Goal: Task Accomplishment & Management: Complete application form

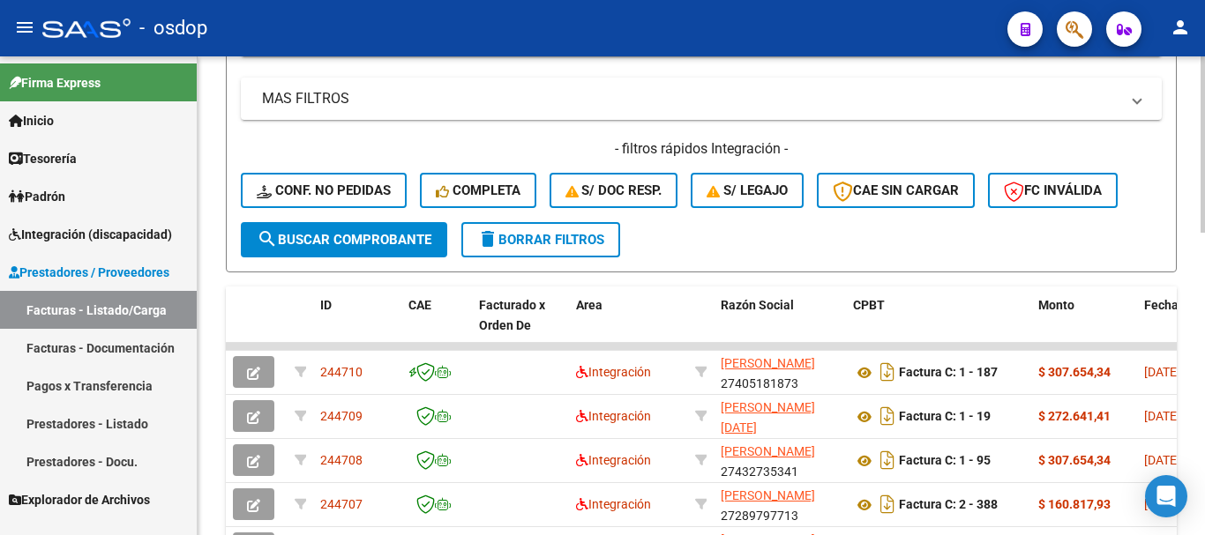
scroll to position [88, 0]
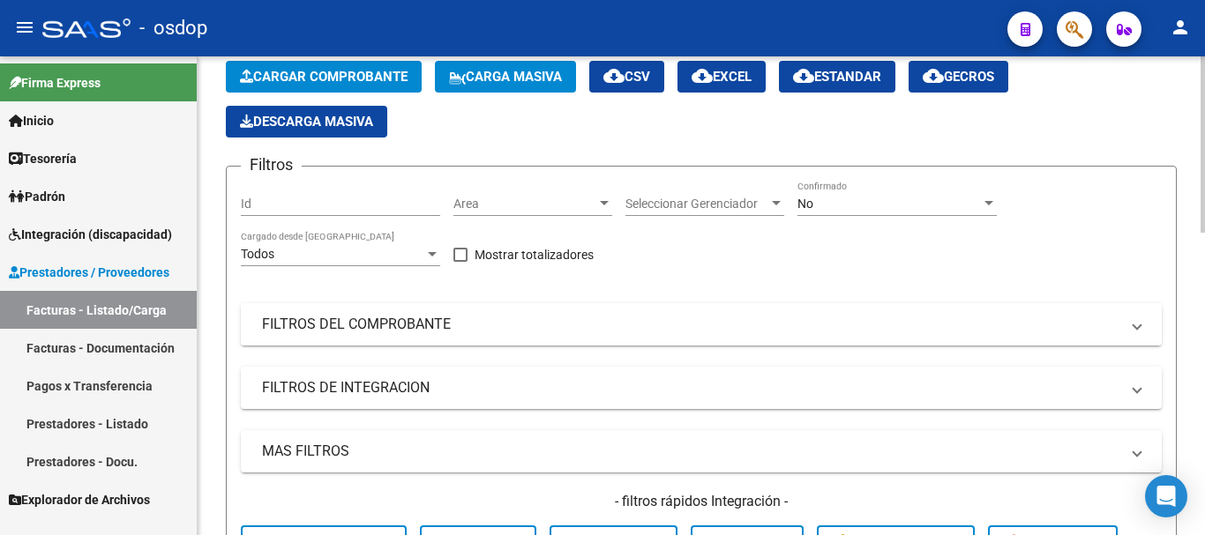
click at [321, 332] on mat-panel-title "FILTROS DEL COMPROBANTE" at bounding box center [690, 324] width 857 height 19
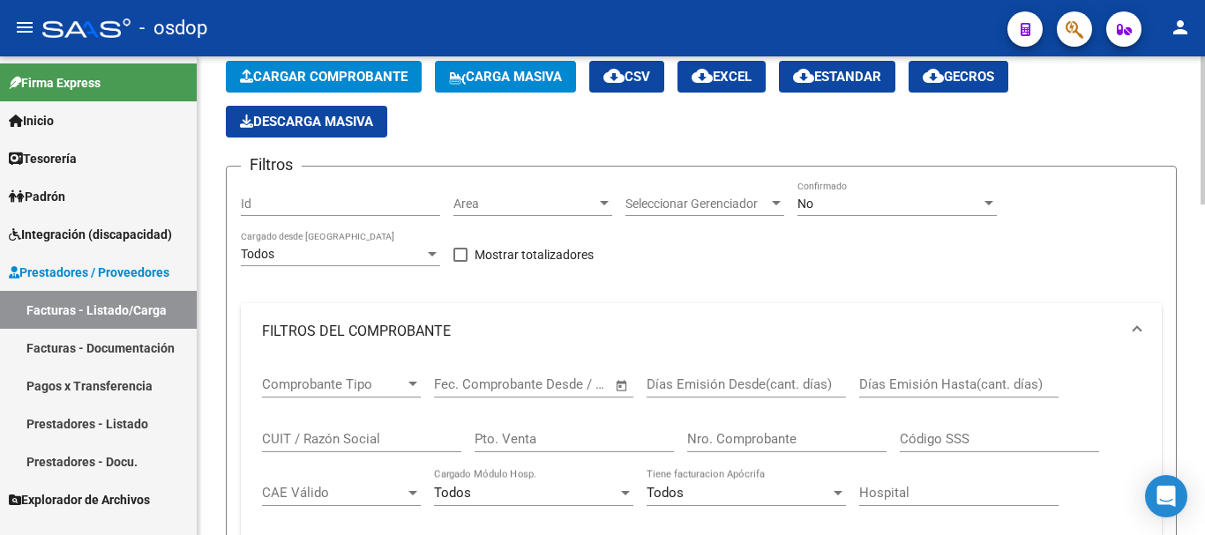
click at [336, 431] on input "CUIT / Razón Social" at bounding box center [361, 439] width 199 height 16
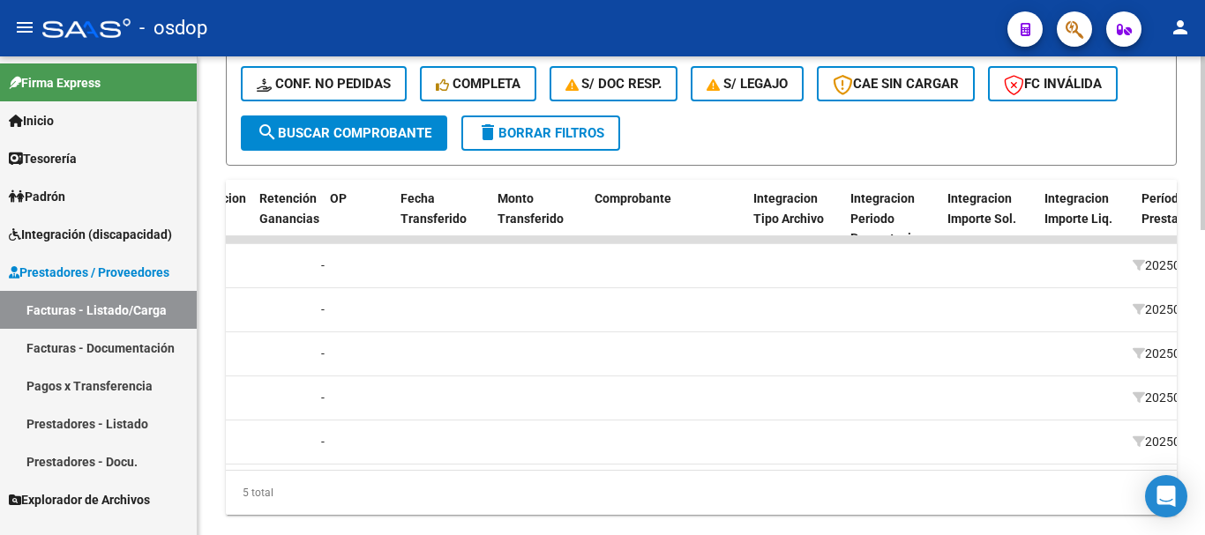
scroll to position [0, 0]
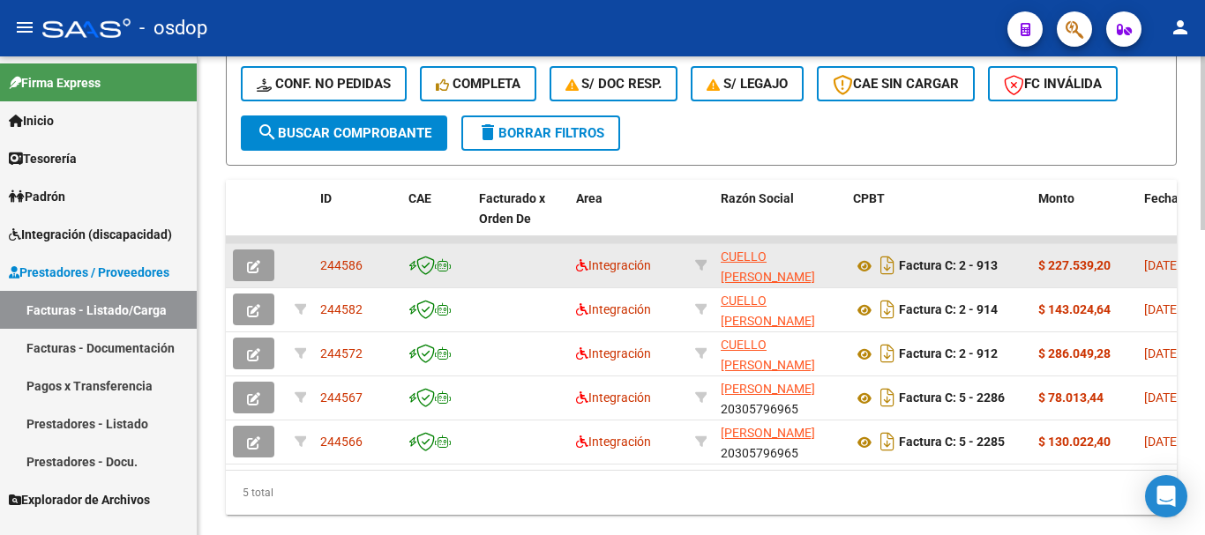
type input "cuello"
click at [264, 268] on button "button" at bounding box center [253, 266] width 41 height 32
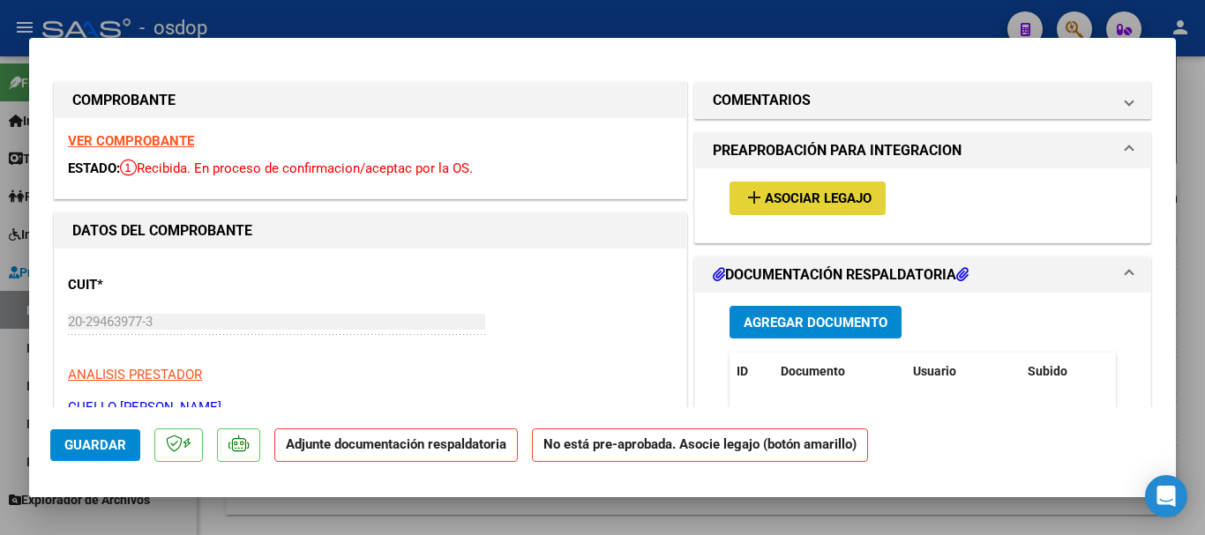
click at [830, 198] on span "add Asociar Legajo" at bounding box center [807, 198] width 128 height 16
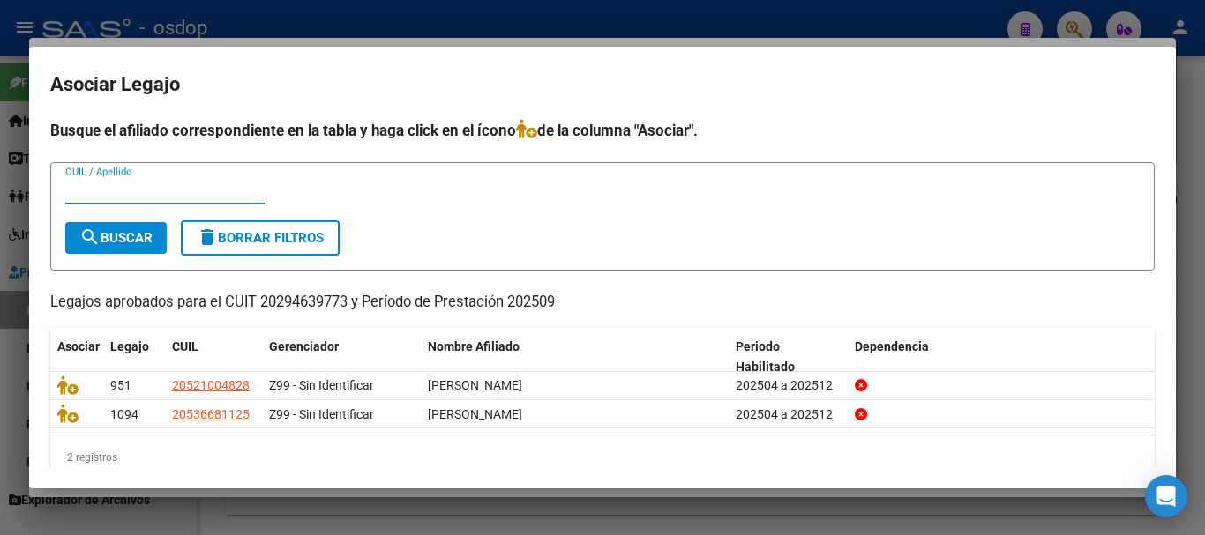
click at [1047, 157] on div "Busque el afiliado correspondiente en la tabla y haga click en el ícono de la c…" at bounding box center [602, 299] width 1104 height 361
click at [1192, 420] on div at bounding box center [602, 267] width 1205 height 535
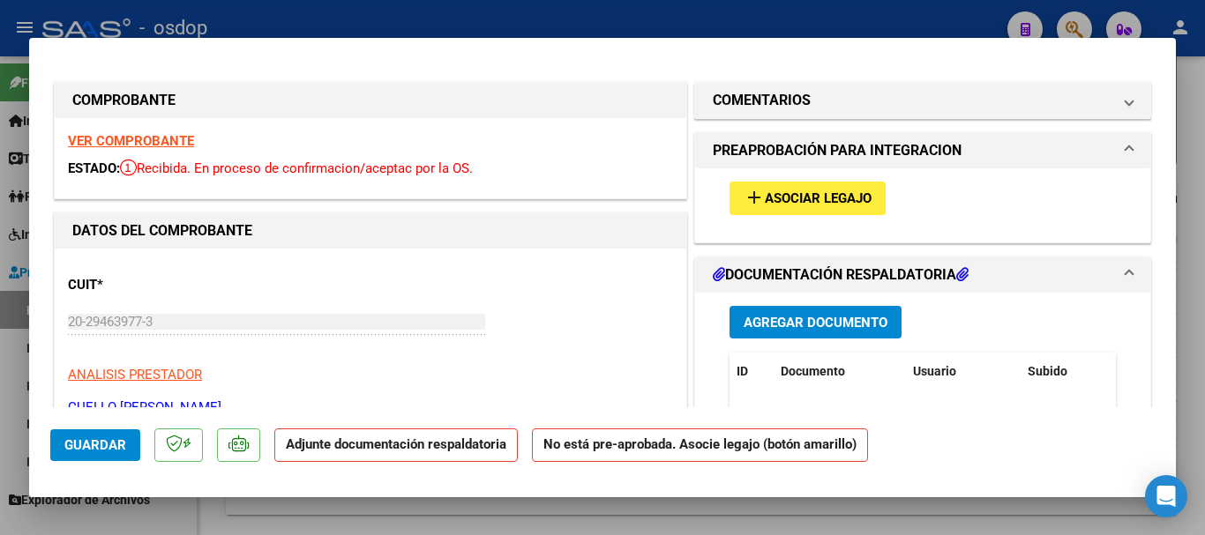
click at [765, 193] on span "Asociar Legajo" at bounding box center [818, 199] width 107 height 16
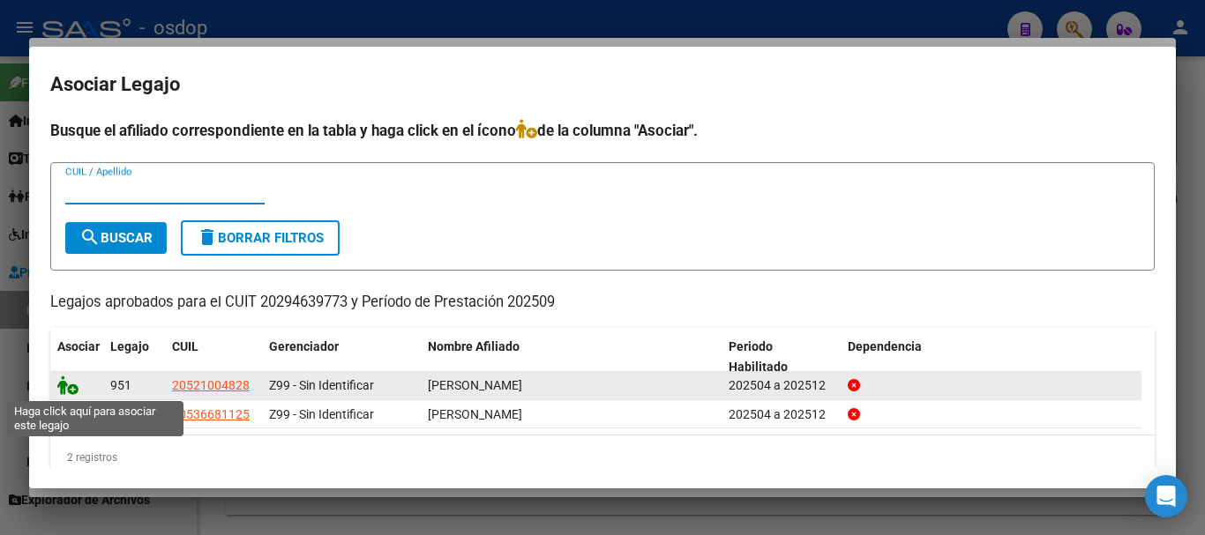
click at [65, 389] on icon at bounding box center [67, 385] width 21 height 19
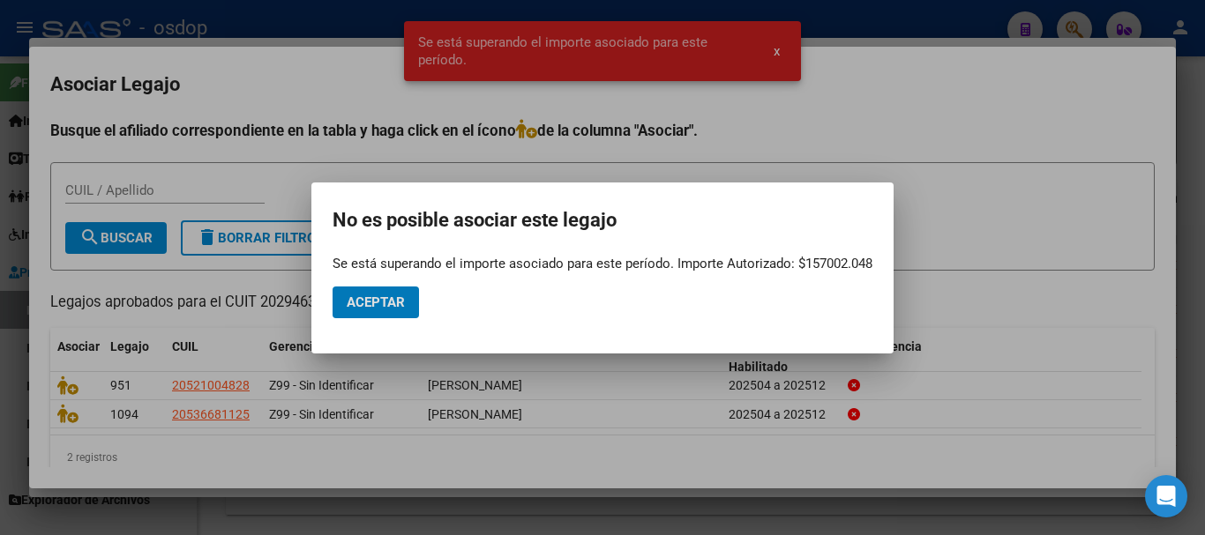
click at [372, 296] on span "Aceptar" at bounding box center [376, 303] width 58 height 16
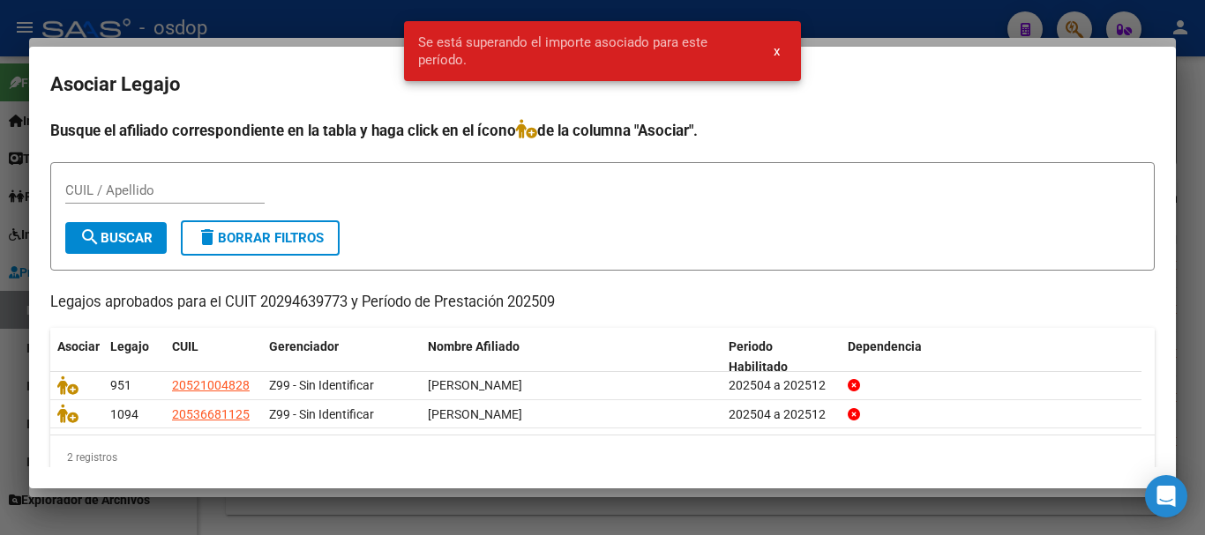
click at [1084, 123] on h4 "Busque el afiliado correspondiente en la tabla y haga click en el ícono de la c…" at bounding box center [602, 130] width 1104 height 23
click at [1180, 352] on div at bounding box center [602, 267] width 1205 height 535
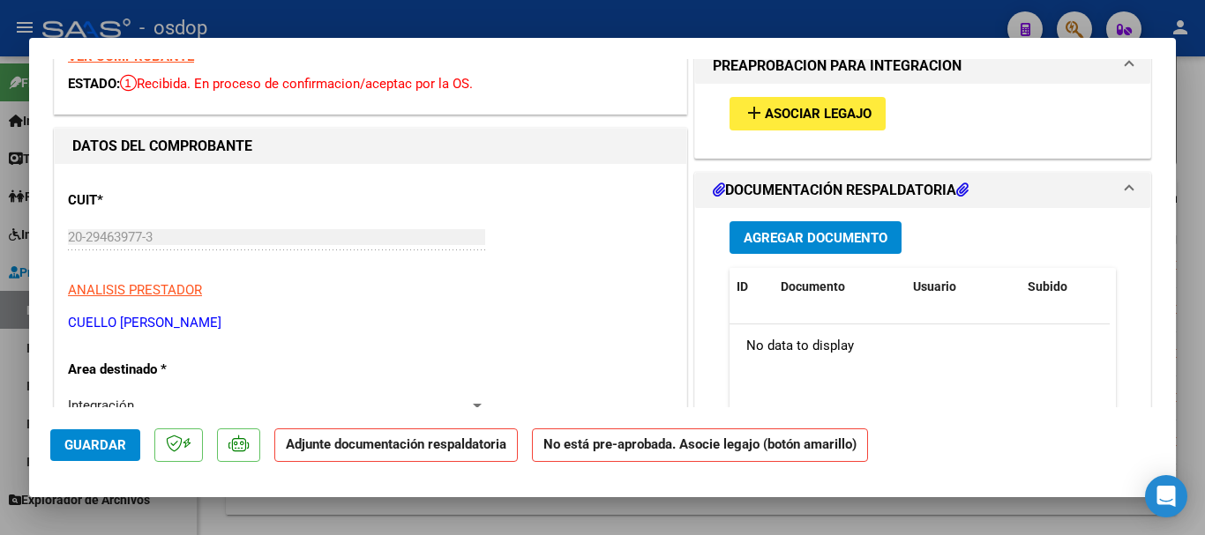
scroll to position [88, 0]
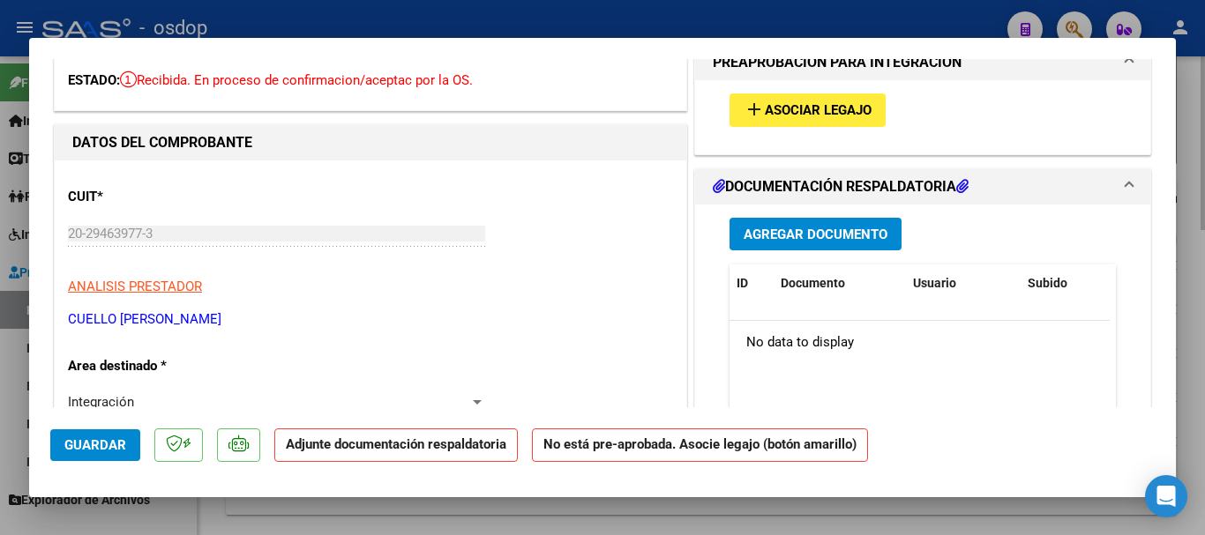
click at [1186, 423] on div at bounding box center [602, 267] width 1205 height 535
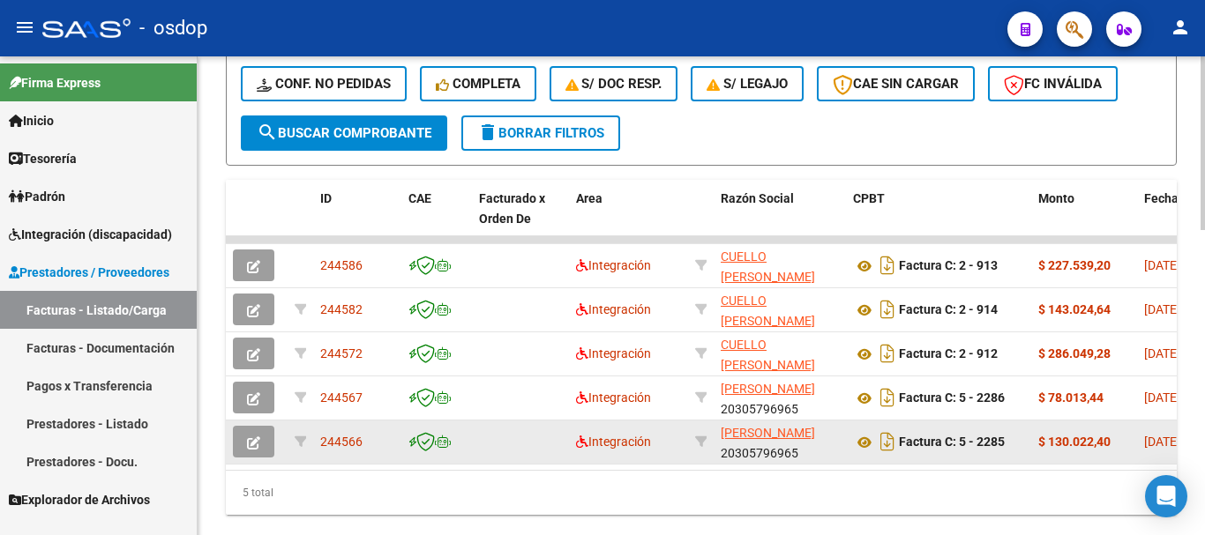
scroll to position [794, 0]
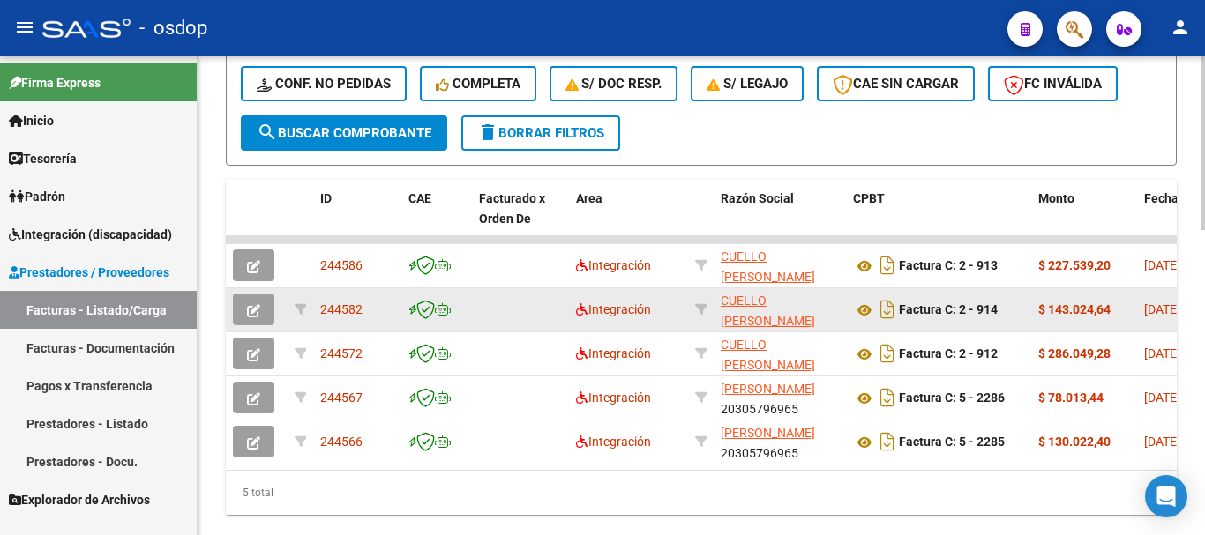
click at [259, 310] on icon "button" at bounding box center [253, 310] width 13 height 13
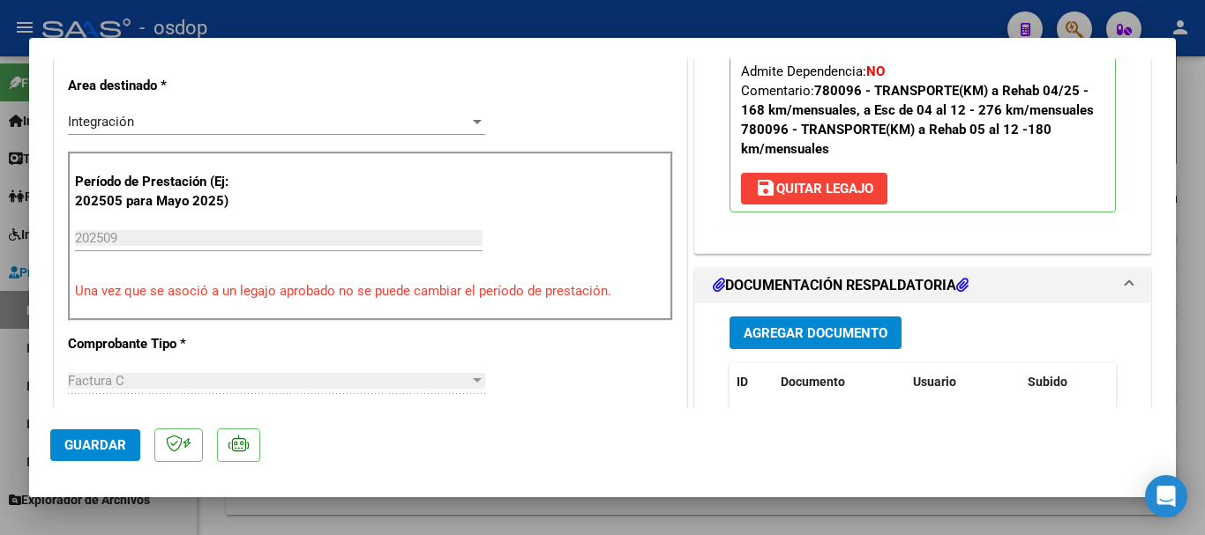
scroll to position [353, 0]
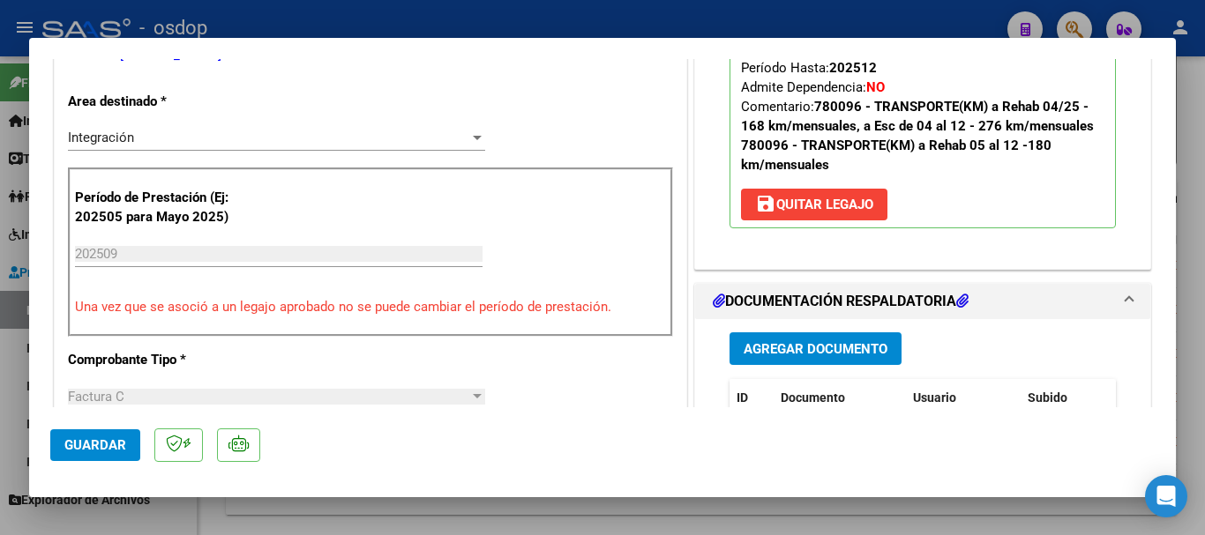
click at [1195, 292] on div at bounding box center [602, 267] width 1205 height 535
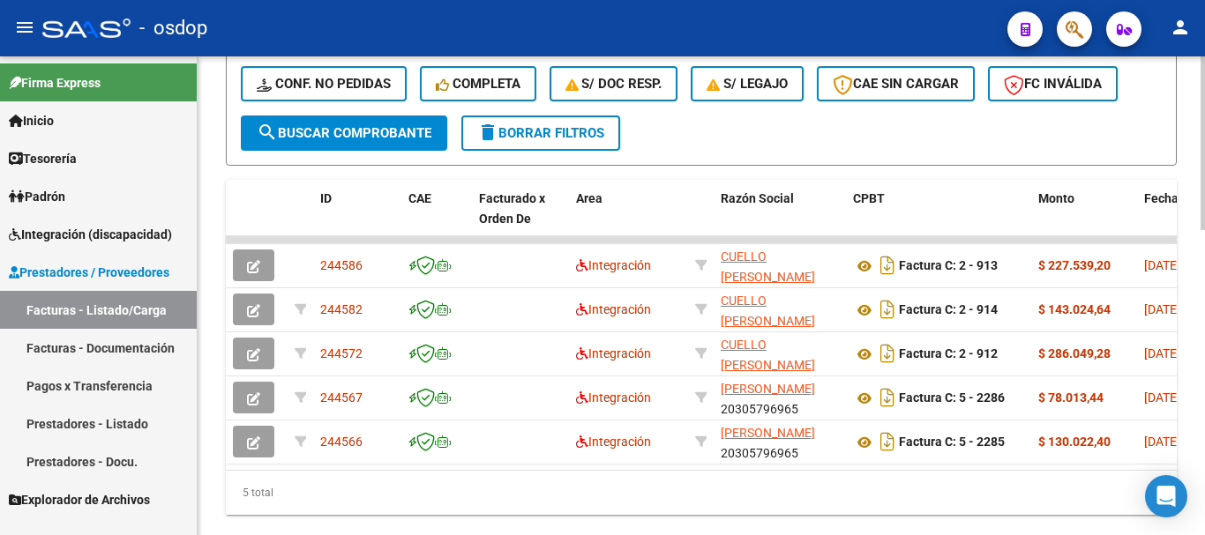
scroll to position [794, 0]
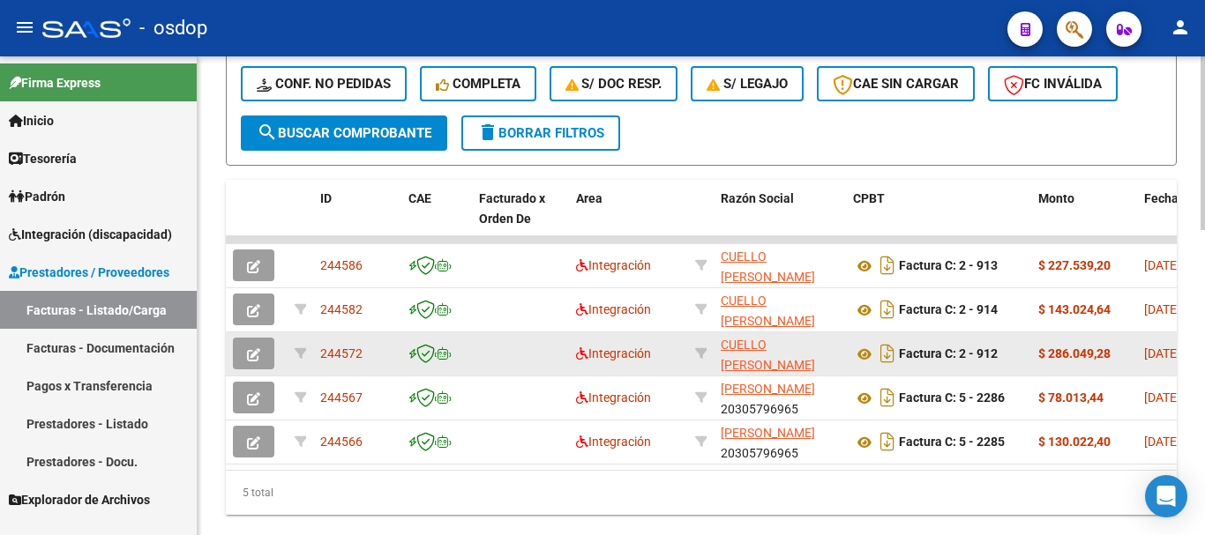
click at [257, 360] on icon "button" at bounding box center [253, 354] width 13 height 13
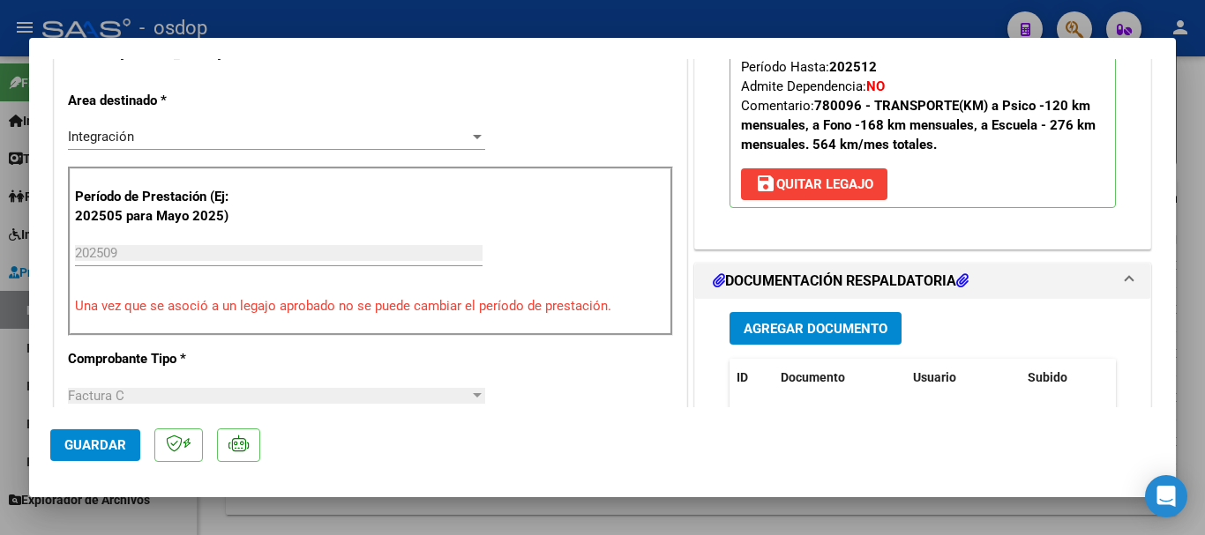
scroll to position [265, 0]
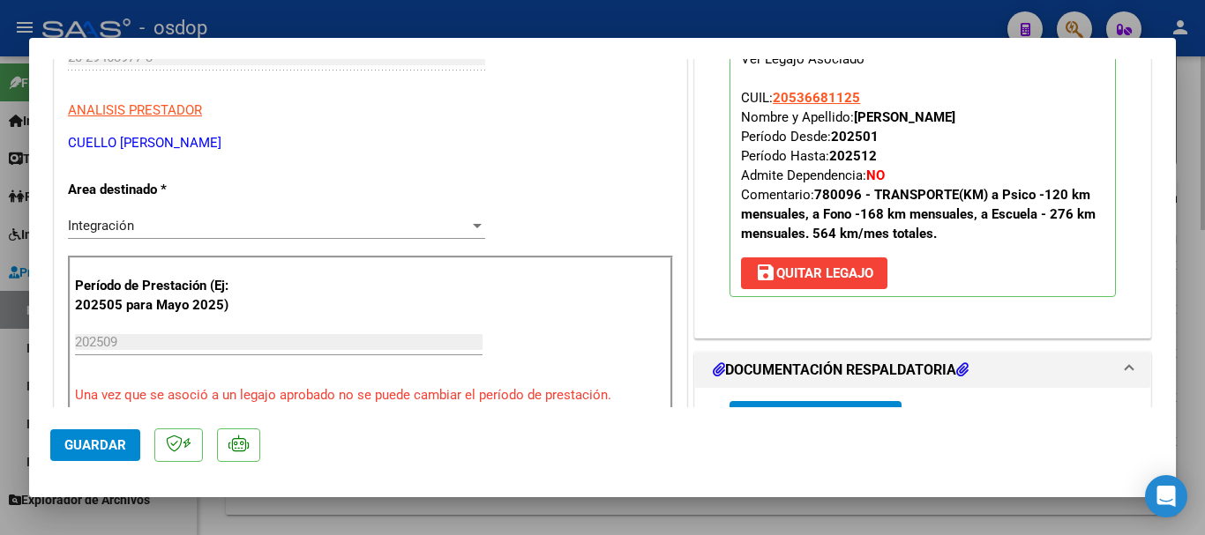
click at [1188, 380] on div at bounding box center [602, 267] width 1205 height 535
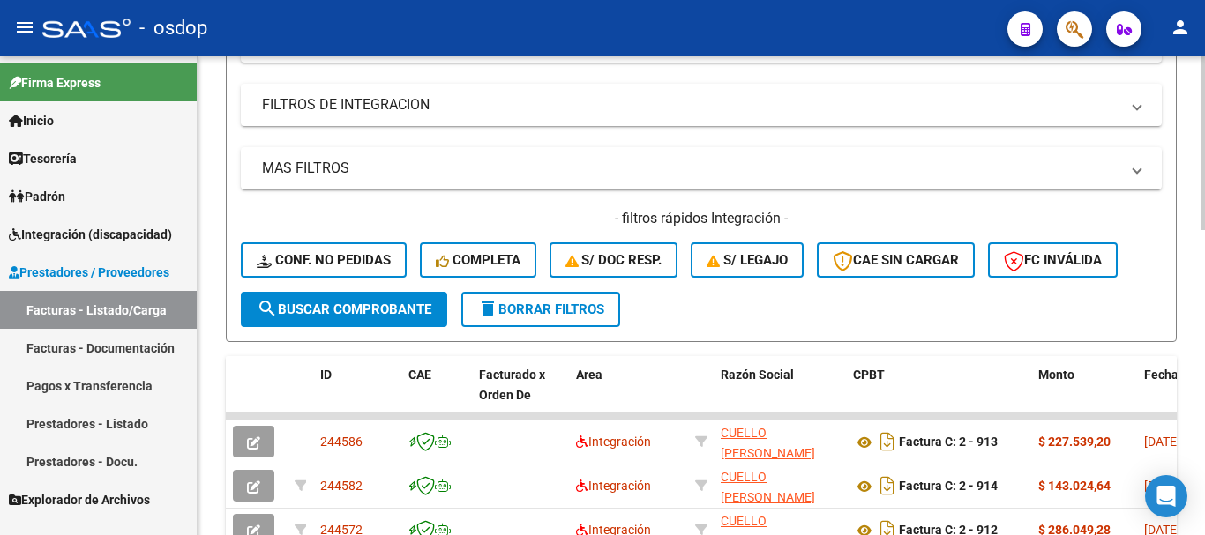
scroll to position [353, 0]
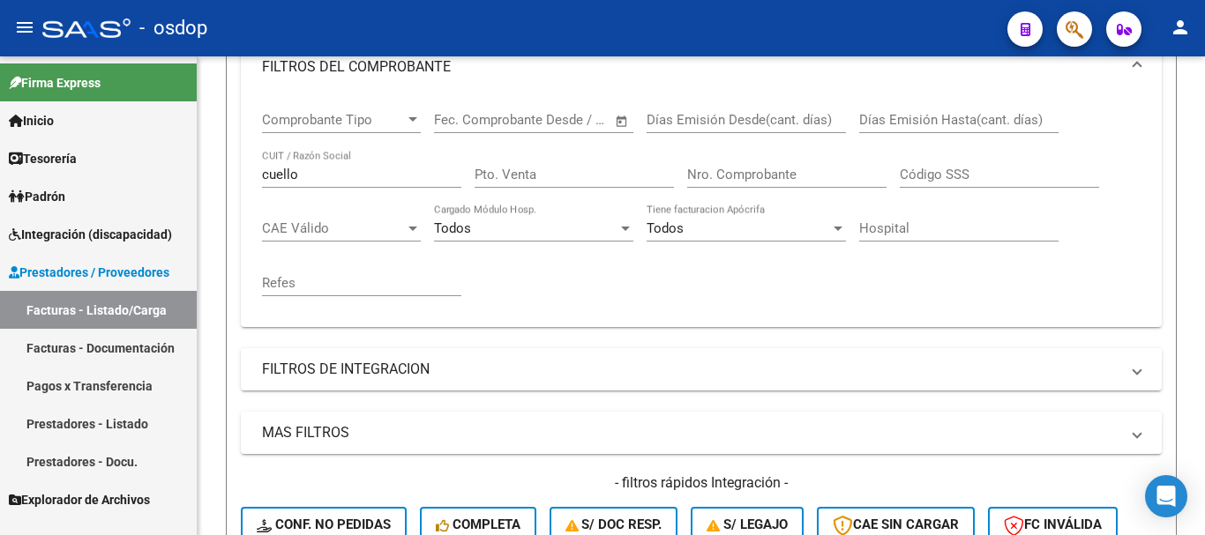
drag, startPoint x: 323, startPoint y: 173, endPoint x: 33, endPoint y: 184, distance: 290.4
click at [34, 191] on mat-sidenav-container "Firma Express Inicio Calendario SSS Instructivos Contacto OS Tesorería Extracto…" at bounding box center [602, 295] width 1205 height 479
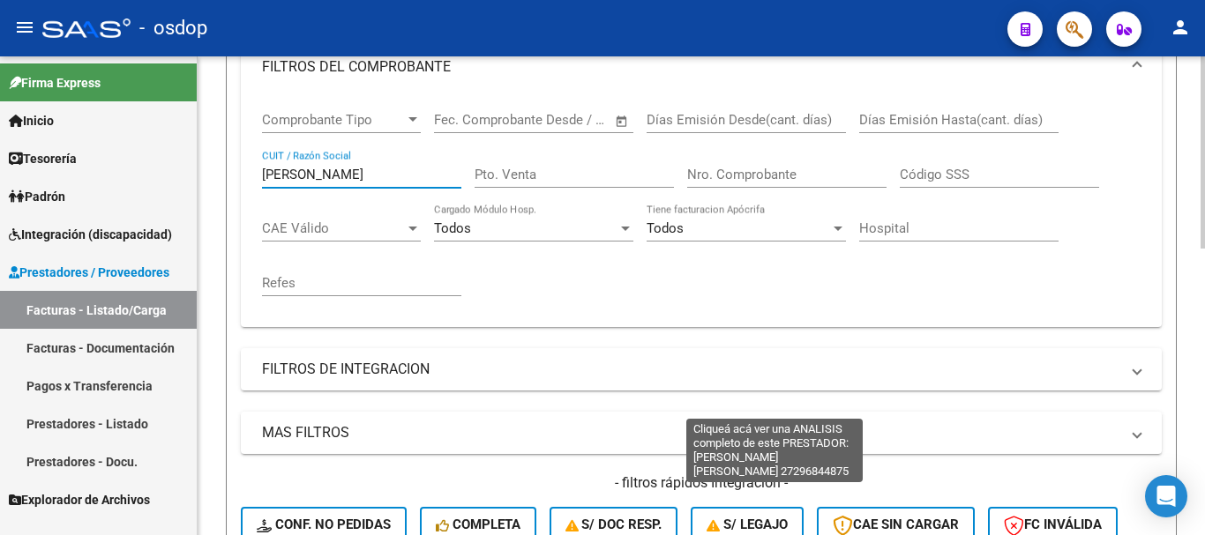
scroll to position [705, 0]
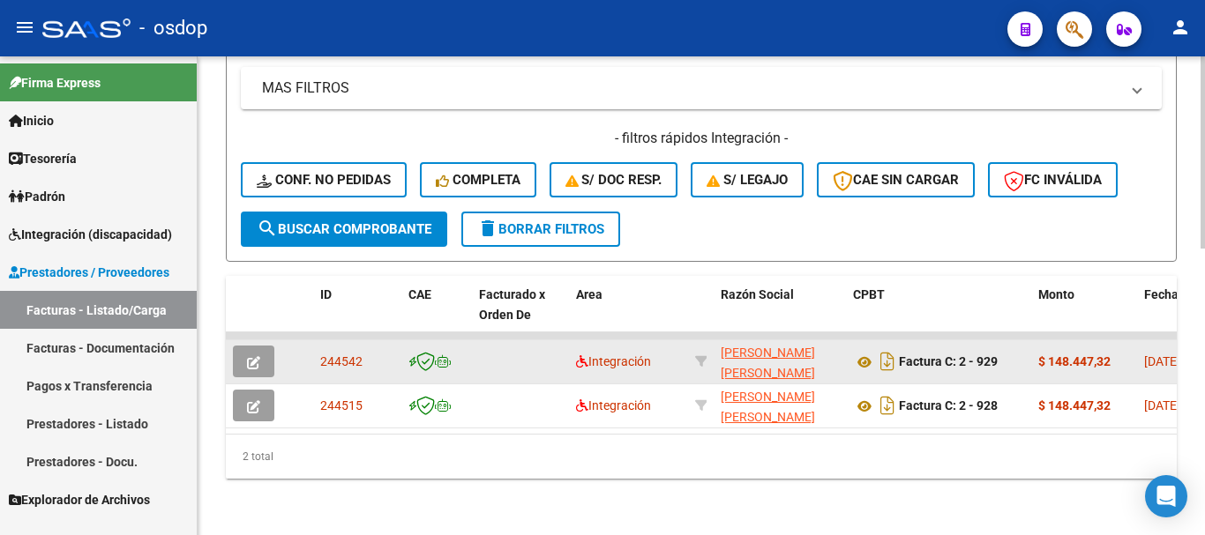
type input "[PERSON_NAME]"
click at [266, 352] on button "button" at bounding box center [253, 362] width 41 height 32
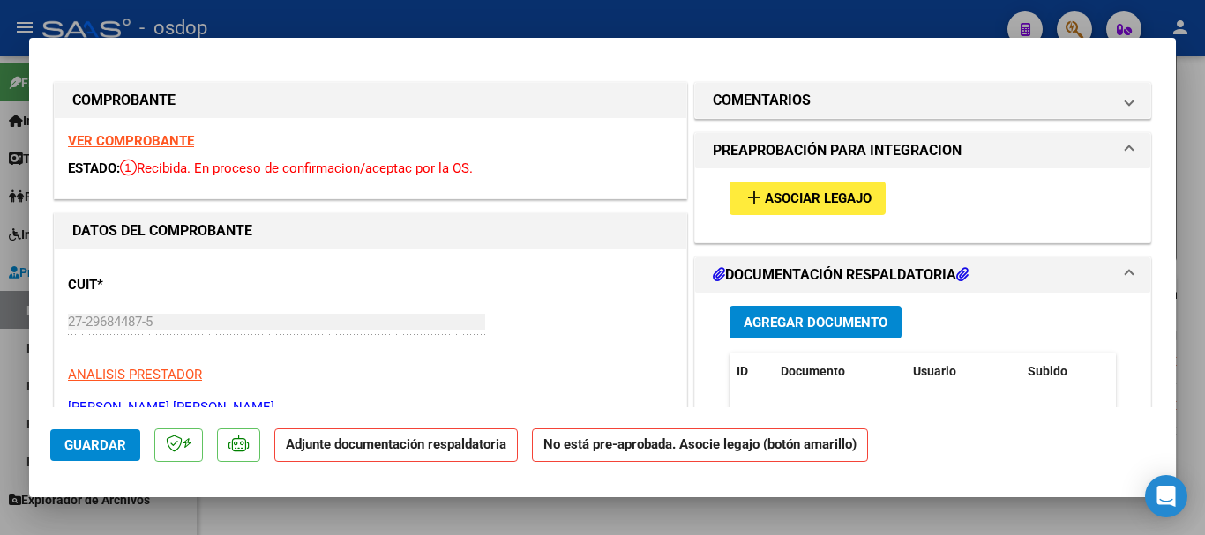
click at [771, 204] on span "Asociar Legajo" at bounding box center [818, 199] width 107 height 16
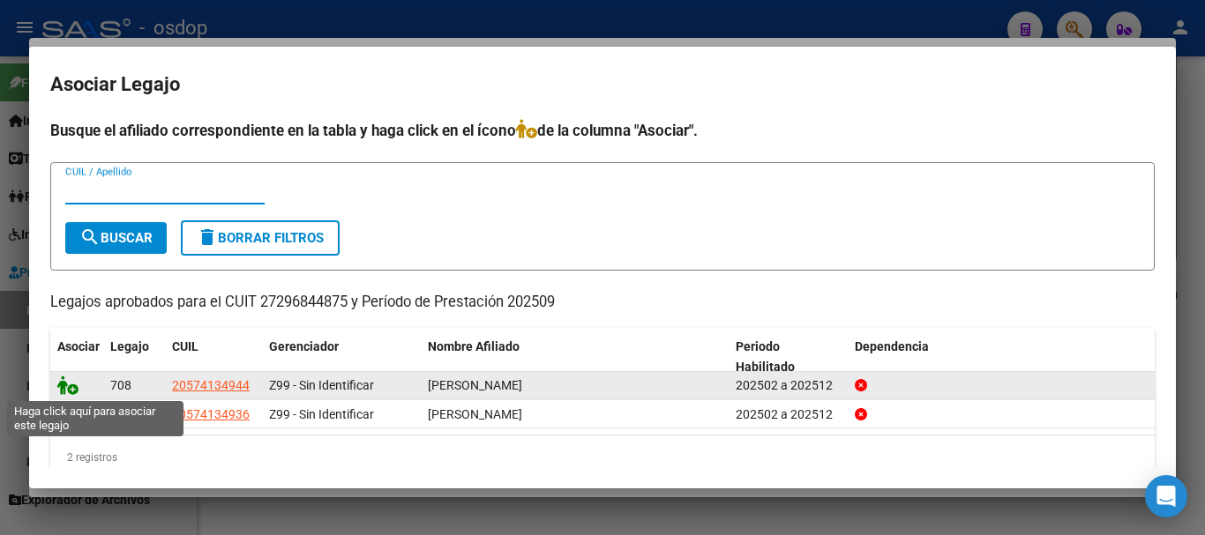
click at [75, 385] on icon at bounding box center [67, 385] width 21 height 19
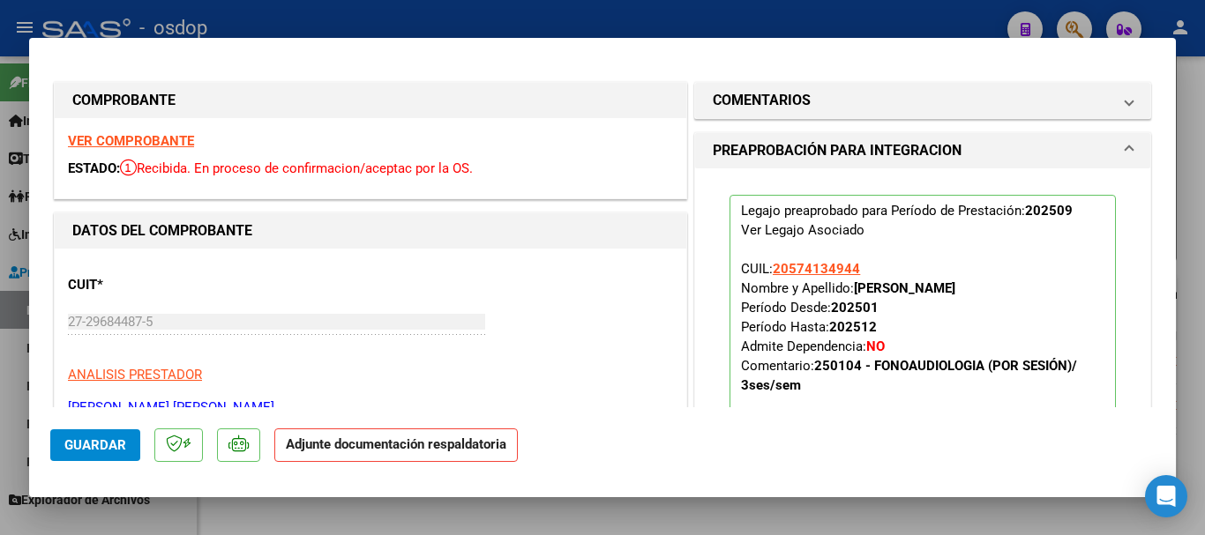
scroll to position [265, 0]
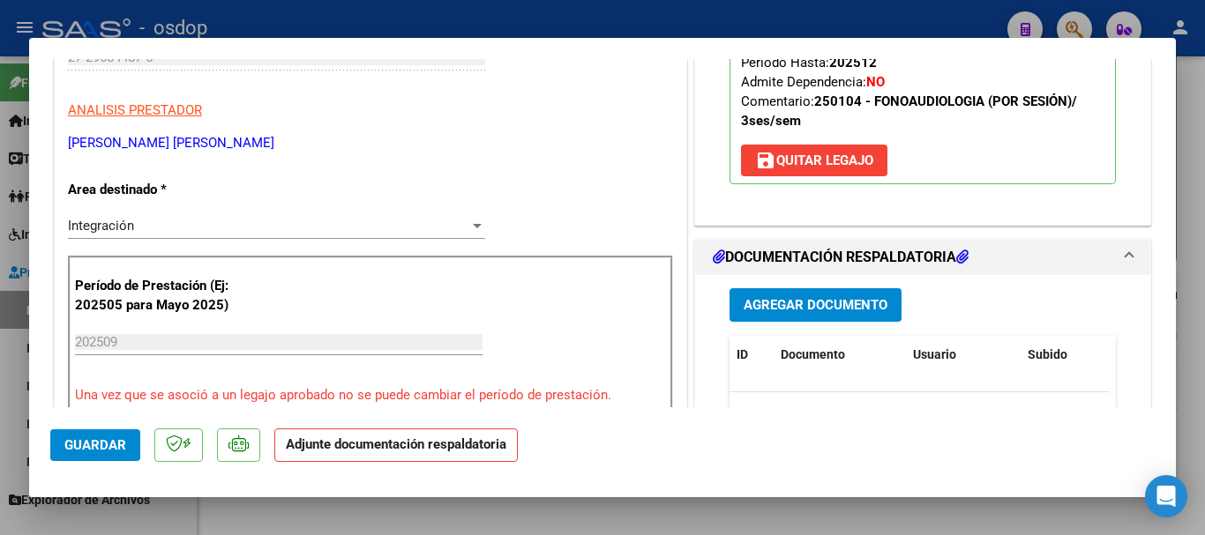
click at [743, 303] on span "Agregar Documento" at bounding box center [815, 306] width 144 height 16
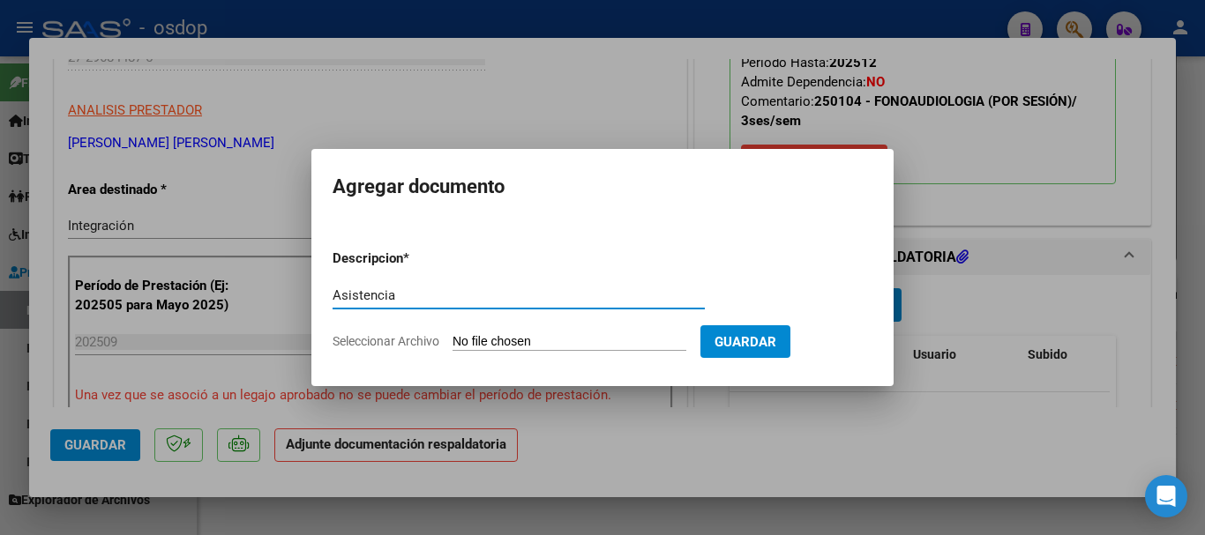
type input "Asistencia"
click at [523, 340] on input "Seleccionar Archivo" at bounding box center [569, 342] width 234 height 17
type input "C:\fakepath\[PERSON_NAME] asist.pdf"
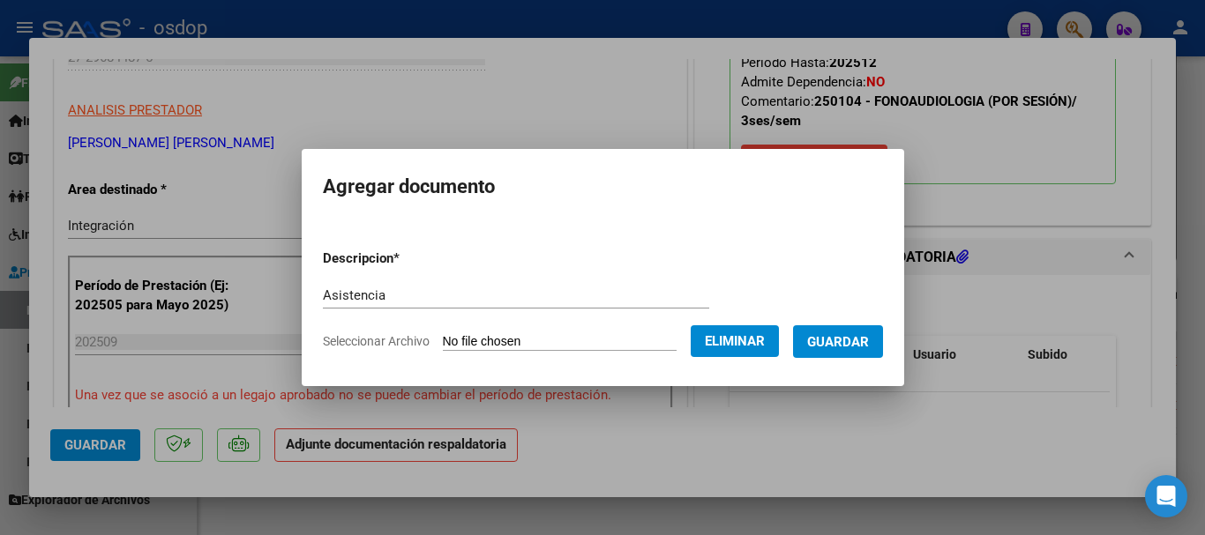
click at [865, 350] on button "Guardar" at bounding box center [838, 341] width 90 height 33
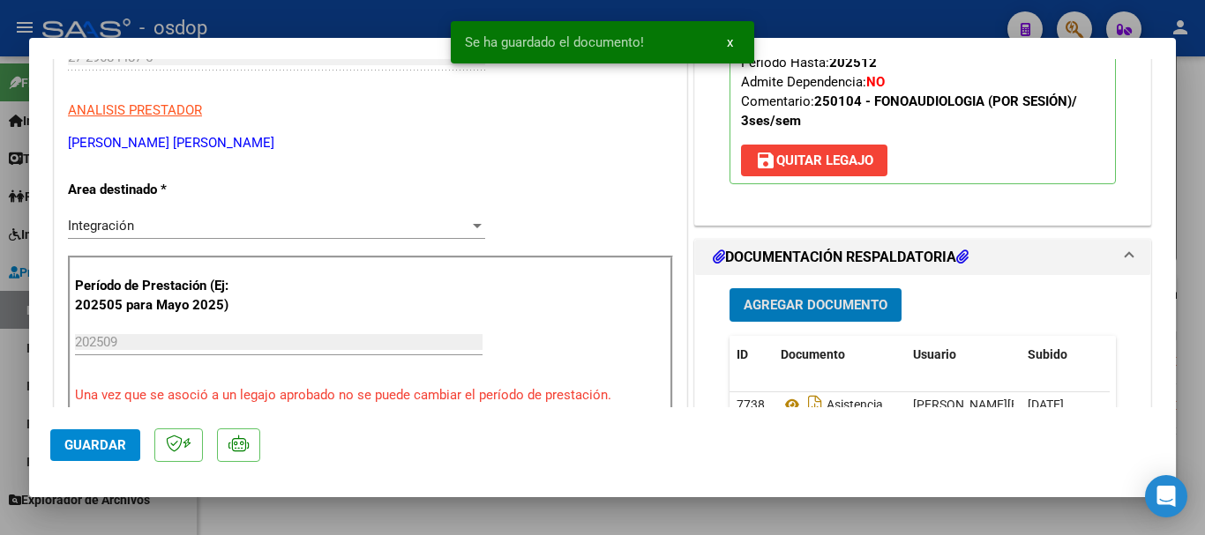
click at [76, 438] on span "Guardar" at bounding box center [95, 445] width 62 height 16
click at [1196, 484] on div at bounding box center [602, 267] width 1205 height 535
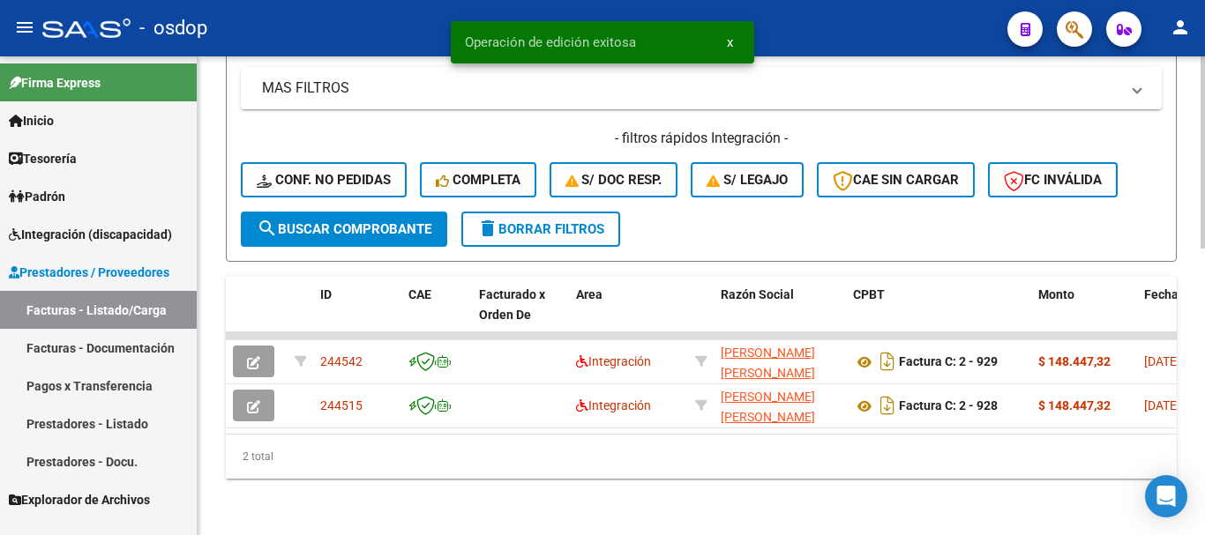
scroll to position [705, 0]
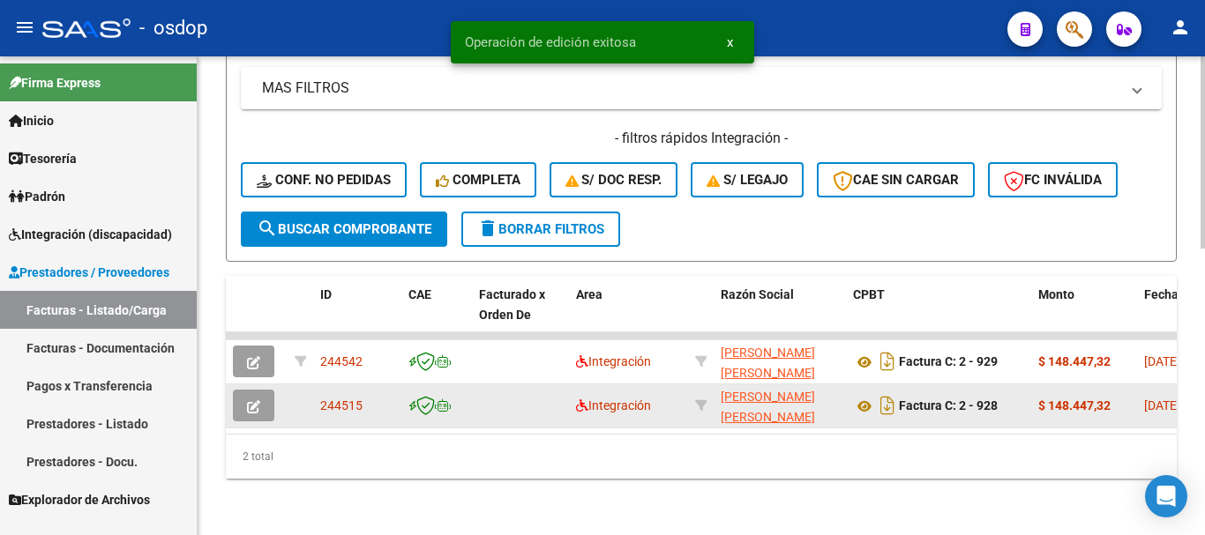
click at [264, 390] on button "button" at bounding box center [253, 406] width 41 height 32
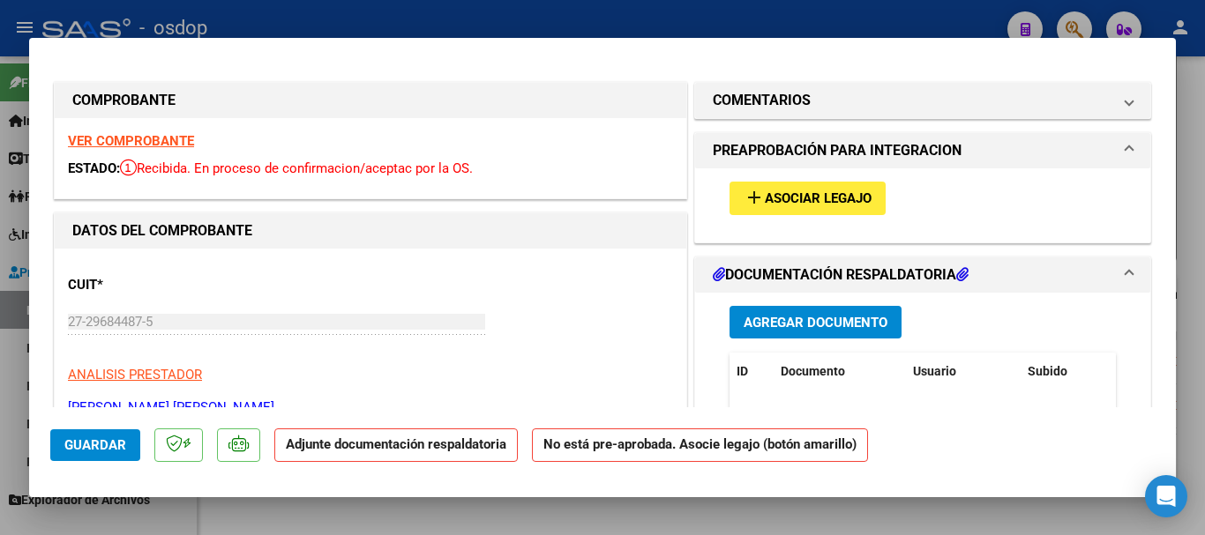
click at [1188, 252] on div at bounding box center [602, 267] width 1205 height 535
type input "$ 0,00"
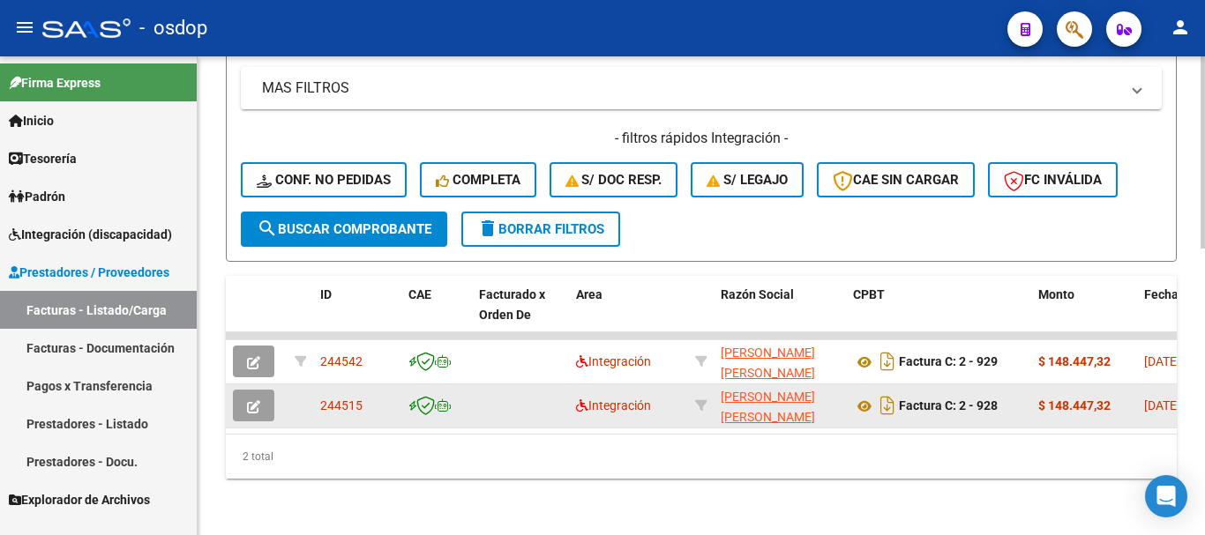
click at [258, 406] on span "button" at bounding box center [253, 406] width 13 height 16
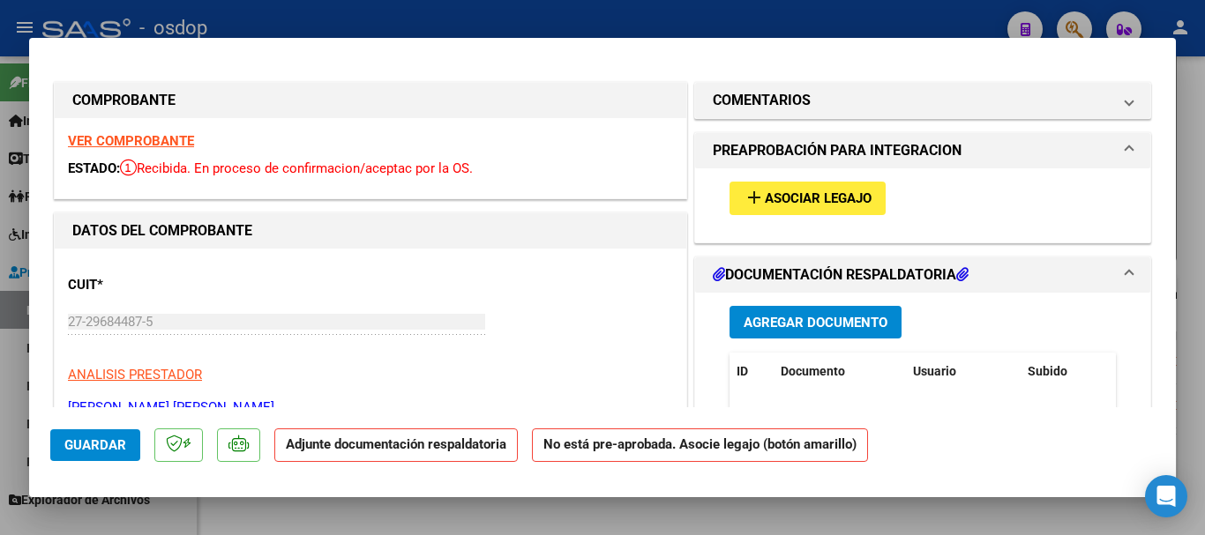
click at [813, 201] on span "Asociar Legajo" at bounding box center [818, 199] width 107 height 16
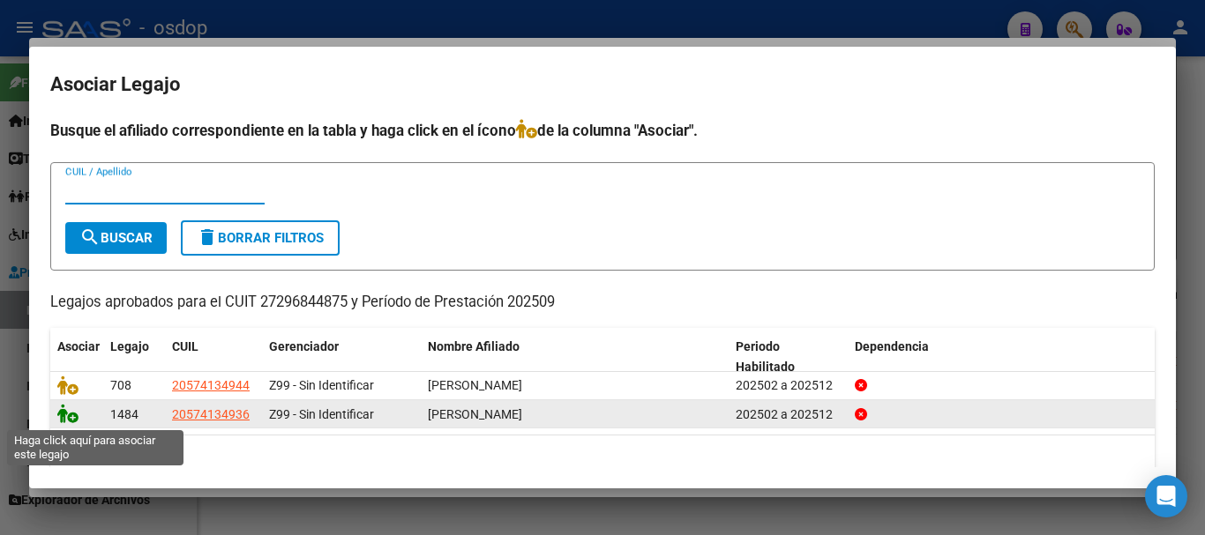
click at [68, 420] on icon at bounding box center [67, 413] width 21 height 19
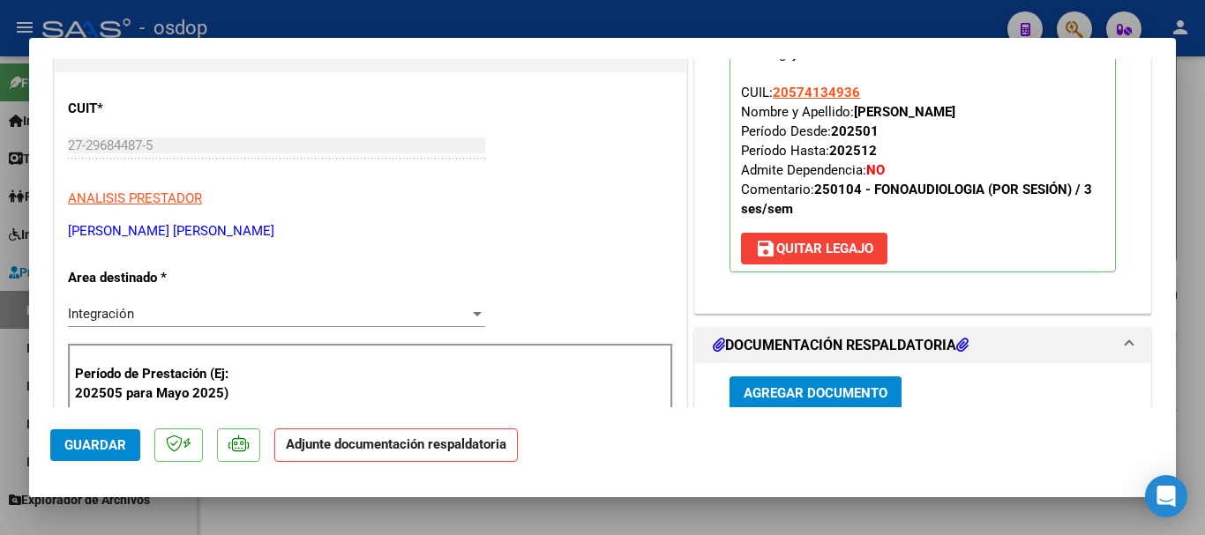
scroll to position [441, 0]
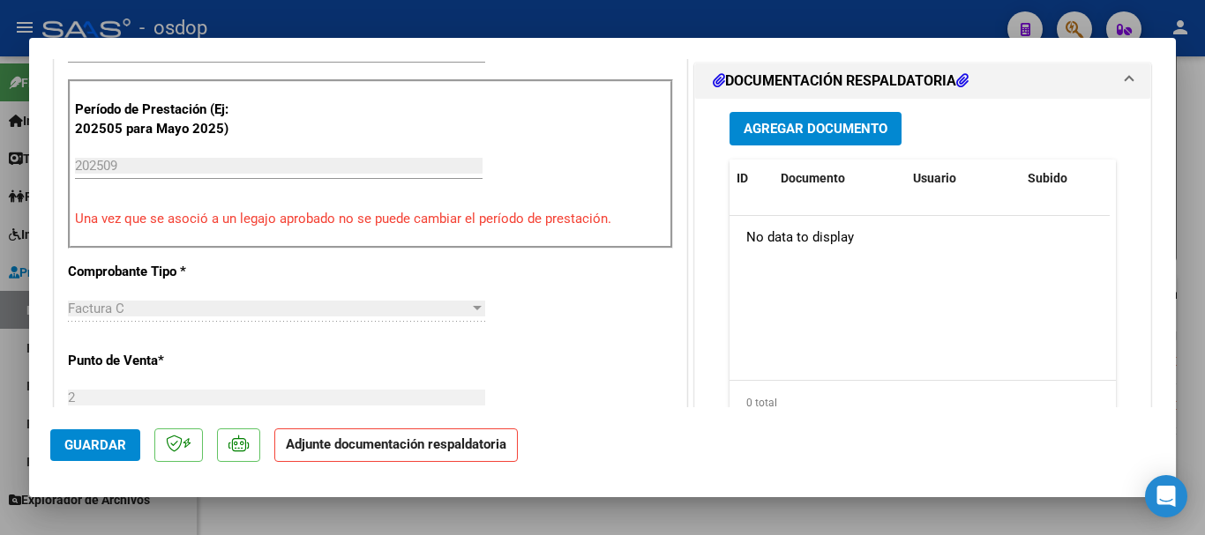
click at [768, 138] on button "Agregar Documento" at bounding box center [815, 128] width 172 height 33
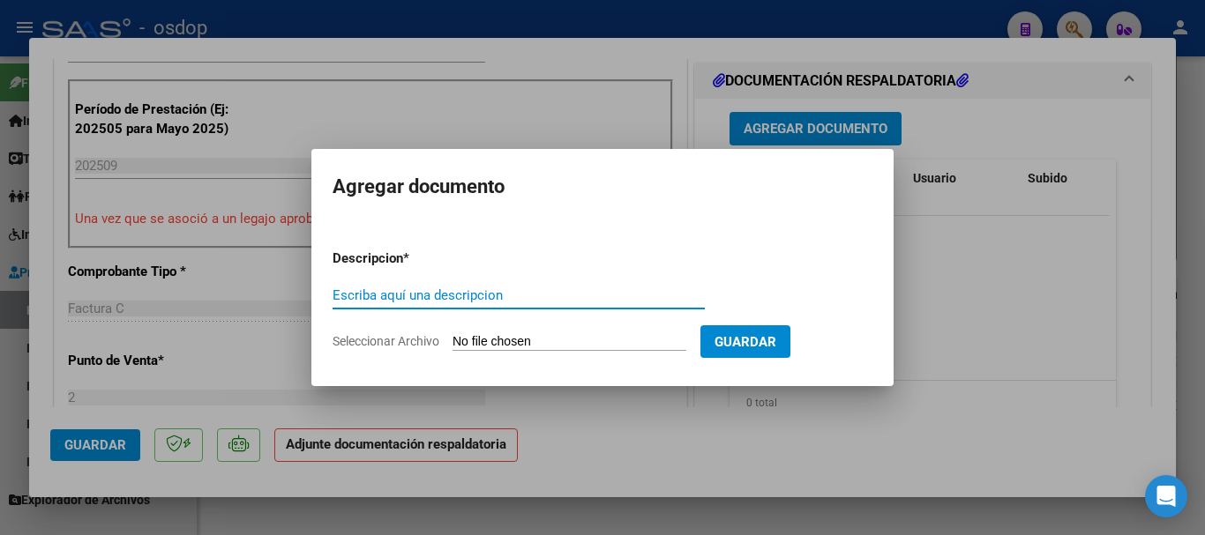
drag, startPoint x: 392, startPoint y: 304, endPoint x: 335, endPoint y: 302, distance: 56.5
click at [388, 302] on div "Escriba aquí una descripcion" at bounding box center [518, 295] width 372 height 26
type input "Asistencia"
click at [558, 332] on form "Descripcion * Asistencia Escriba aquí una descripcion Seleccionar Archivo Guard…" at bounding box center [602, 299] width 540 height 129
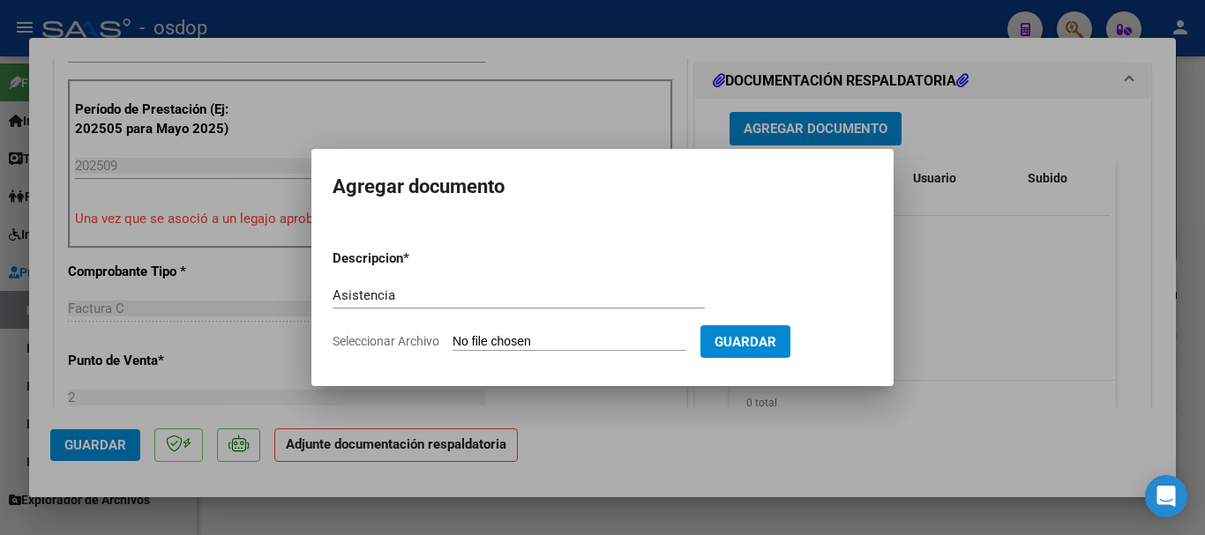
click at [570, 338] on input "Seleccionar Archivo" at bounding box center [569, 342] width 234 height 17
type input "C:\fakepath\[PERSON_NAME] asist.pdf"
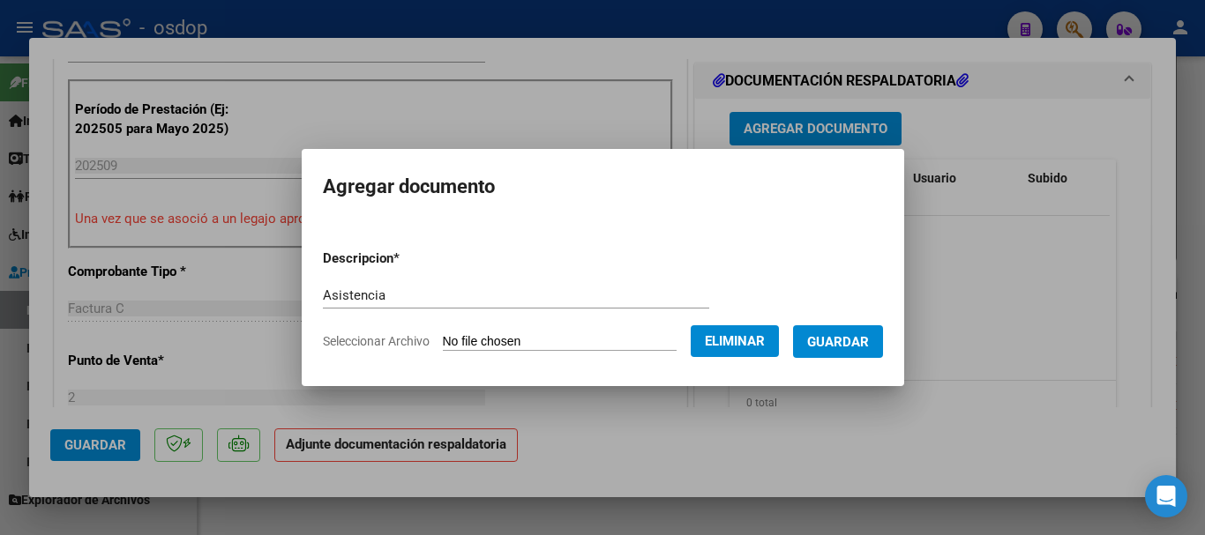
click at [841, 360] on form "Descripcion * Asistencia Escriba aquí una descripcion Seleccionar Archivo Elimi…" at bounding box center [603, 299] width 560 height 129
click at [830, 346] on span "Guardar" at bounding box center [838, 342] width 62 height 16
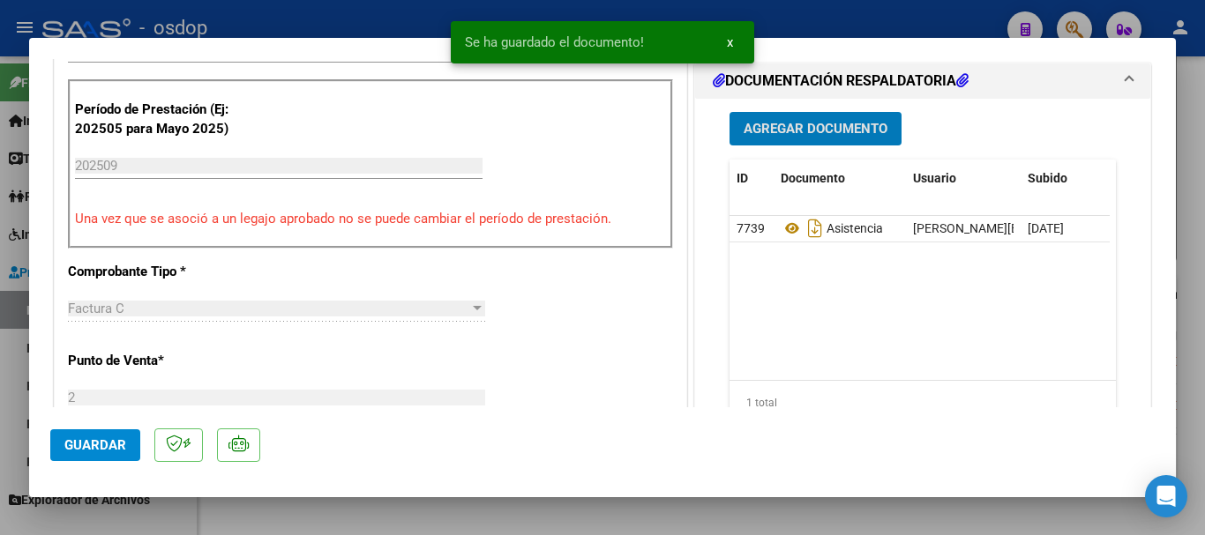
drag, startPoint x: 98, startPoint y: 435, endPoint x: 87, endPoint y: 435, distance: 10.6
click at [97, 435] on button "Guardar" at bounding box center [95, 445] width 90 height 32
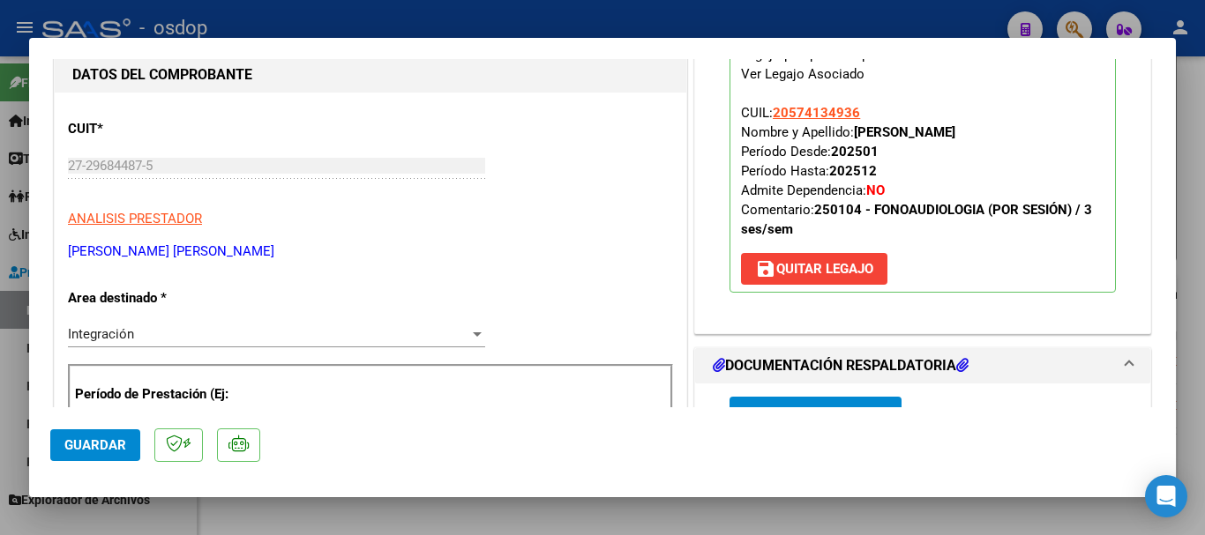
scroll to position [176, 0]
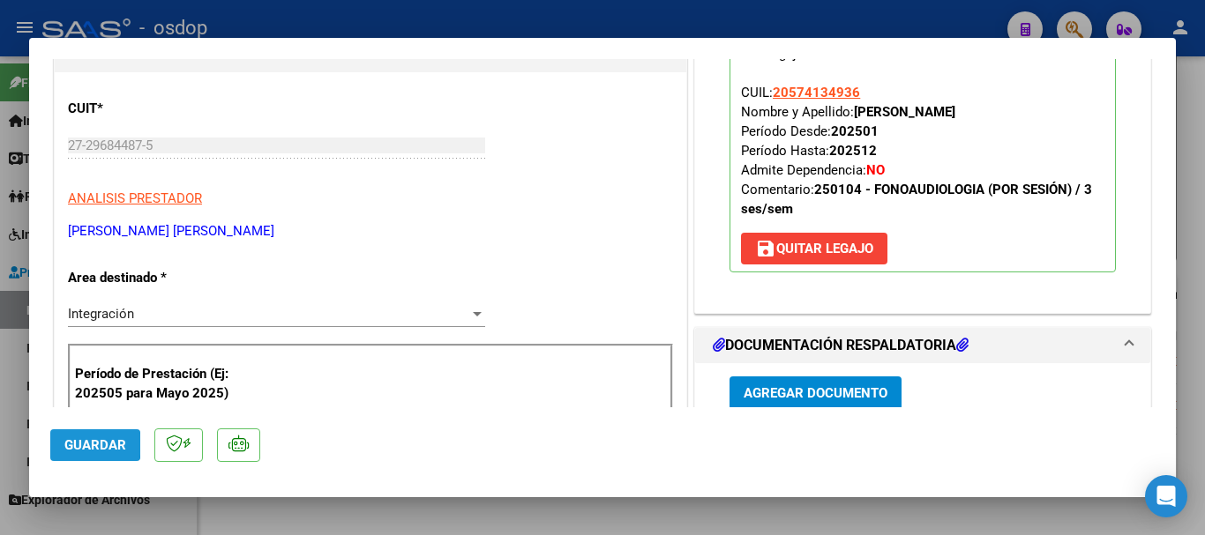
click at [76, 444] on span "Guardar" at bounding box center [95, 445] width 62 height 16
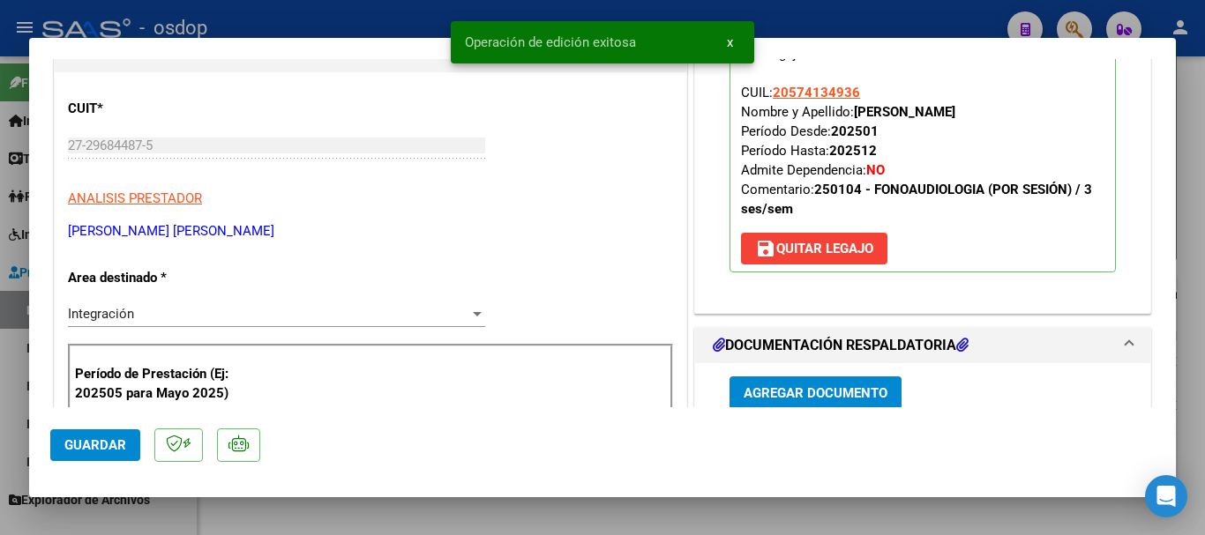
click at [1191, 460] on div at bounding box center [602, 267] width 1205 height 535
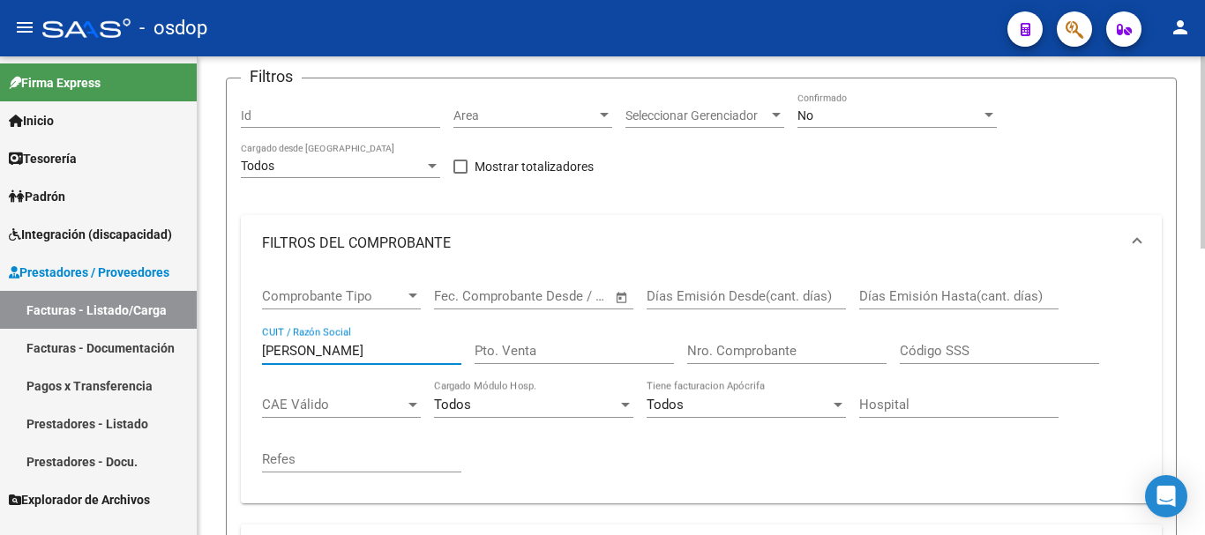
drag, startPoint x: 294, startPoint y: 351, endPoint x: 199, endPoint y: 322, distance: 98.7
click at [199, 322] on div "Video tutorial PRESTADORES -> Listado de CPBTs Emitidos por Prestadores / Prove…" at bounding box center [701, 468] width 1007 height 1176
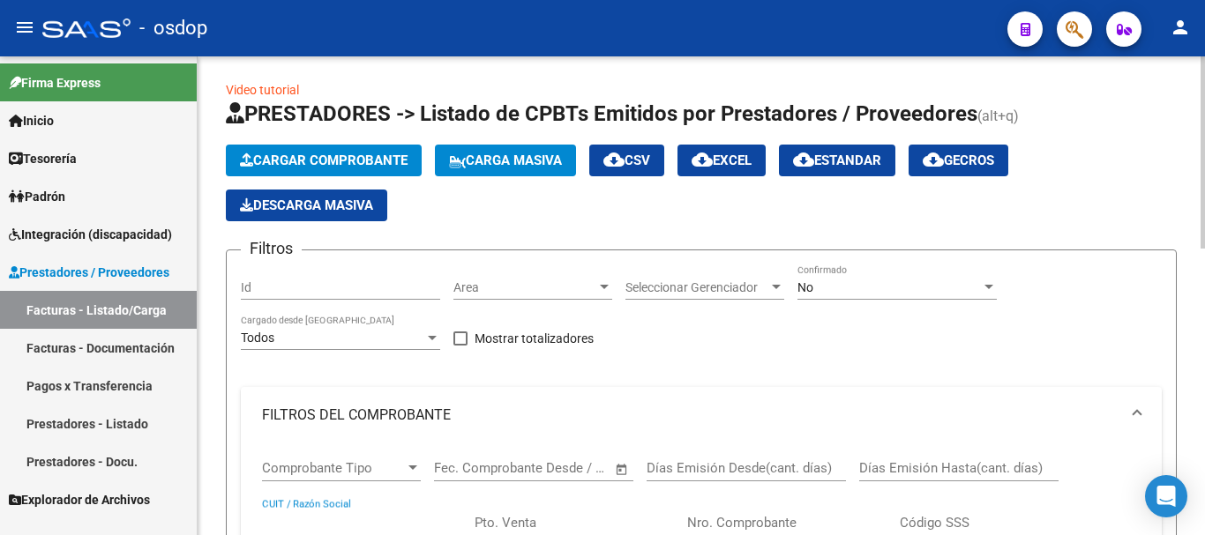
scroll to position [0, 0]
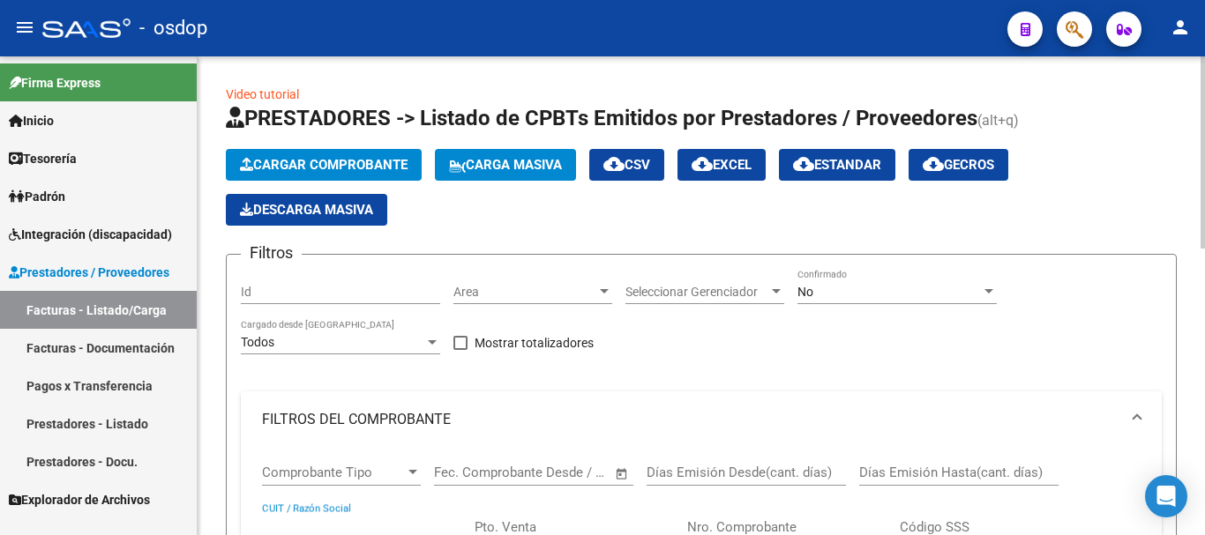
click at [279, 165] on span "Cargar Comprobante" at bounding box center [324, 165] width 168 height 16
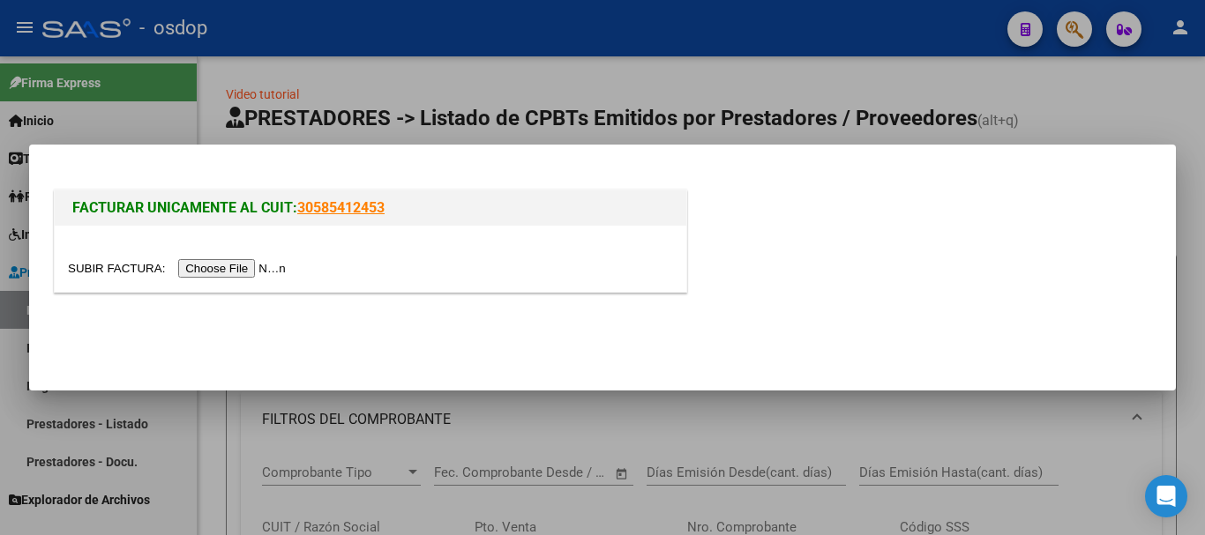
click at [255, 272] on input "file" at bounding box center [179, 268] width 223 height 19
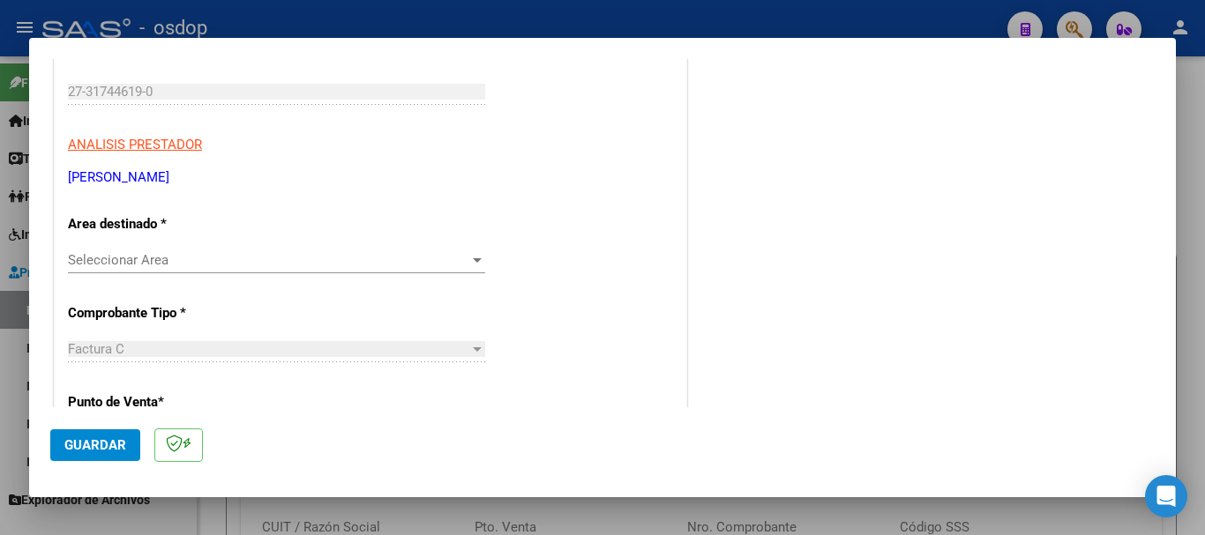
scroll to position [265, 0]
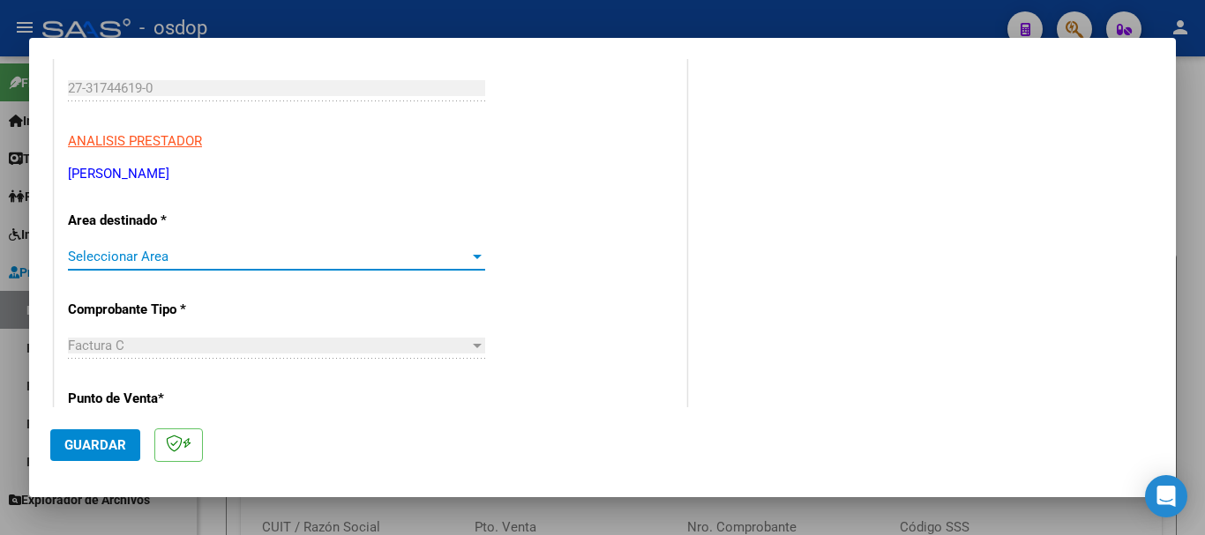
click at [146, 258] on span "Seleccionar Area" at bounding box center [268, 257] width 401 height 16
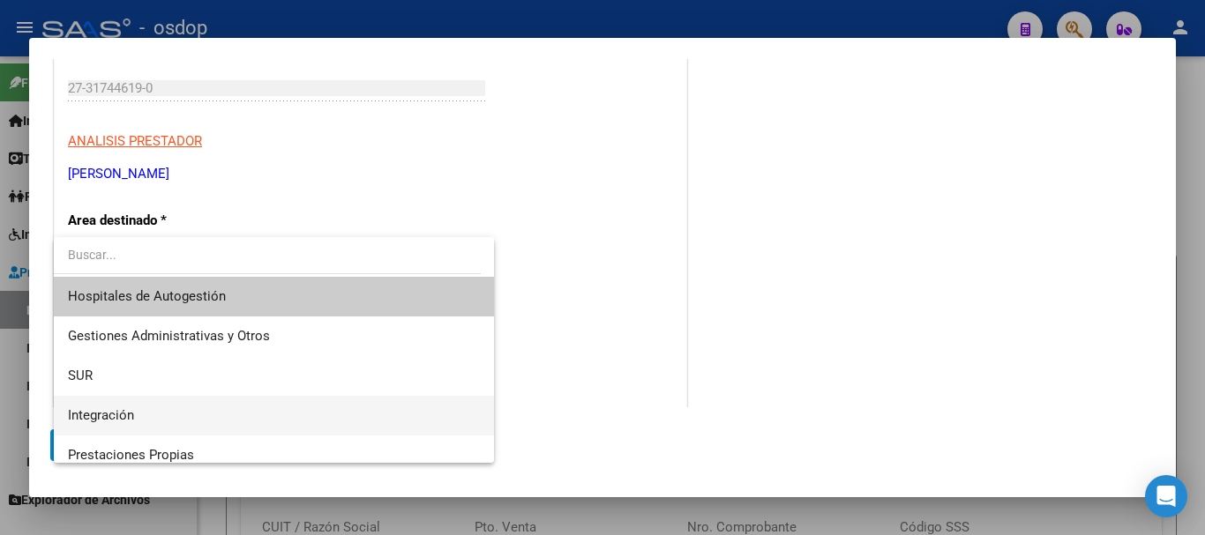
click at [149, 410] on span "Integración" at bounding box center [274, 416] width 412 height 40
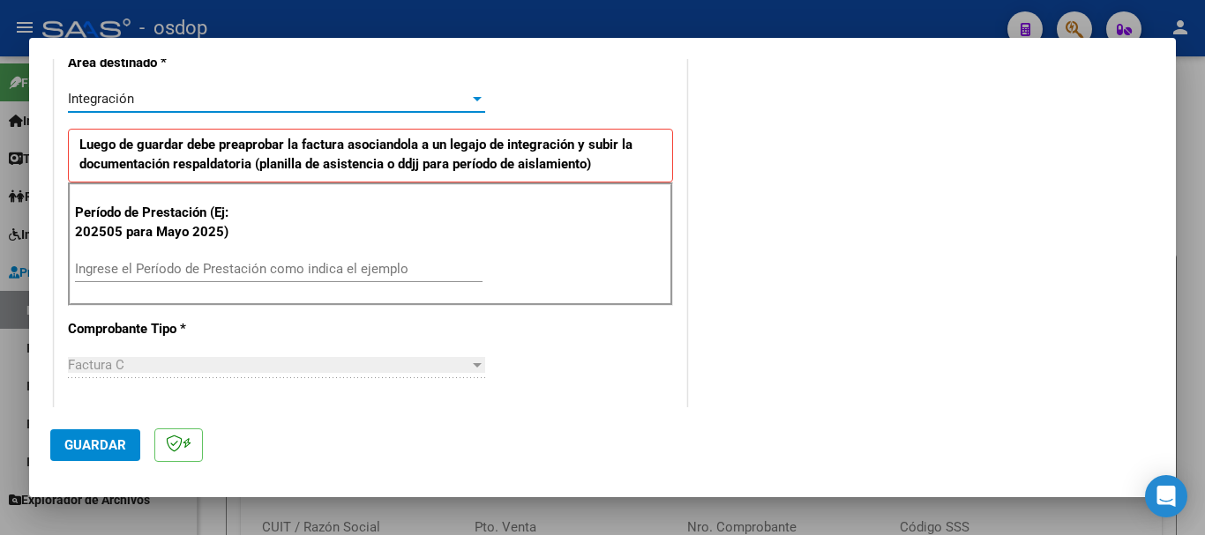
scroll to position [441, 0]
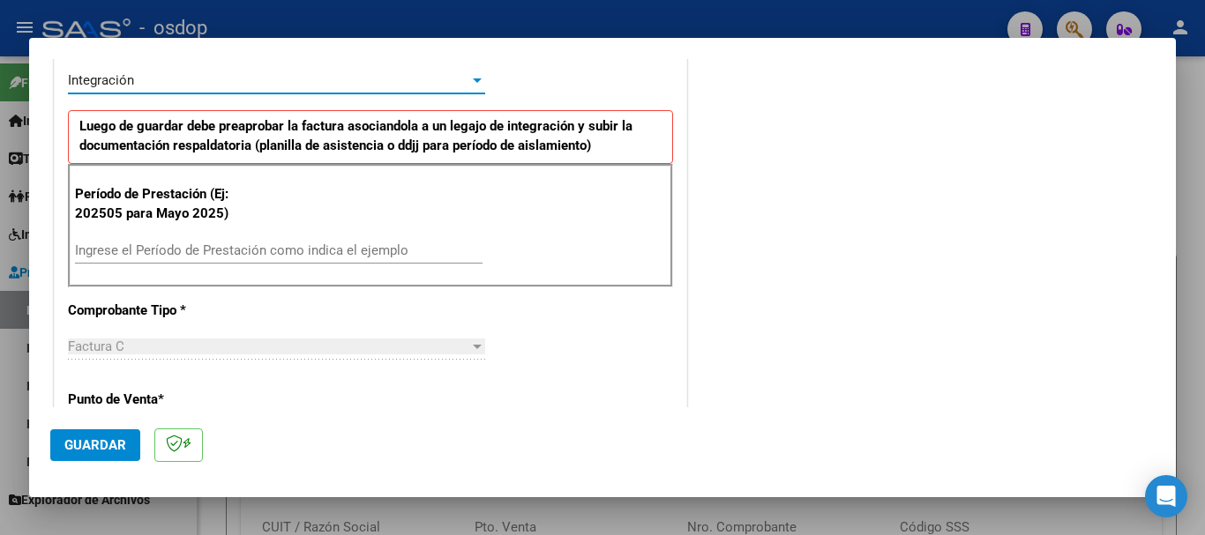
click at [157, 250] on input "Ingrese el Período de Prestación como indica el ejemplo" at bounding box center [278, 251] width 407 height 16
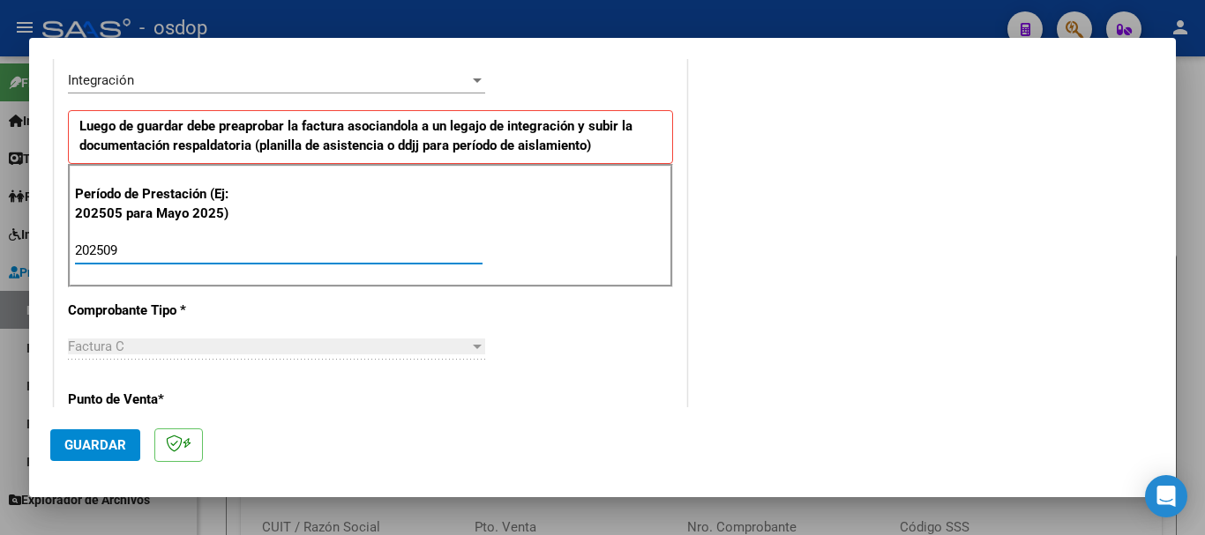
type input "202509"
click at [61, 466] on mat-dialog-actions "Guardar" at bounding box center [602, 442] width 1104 height 70
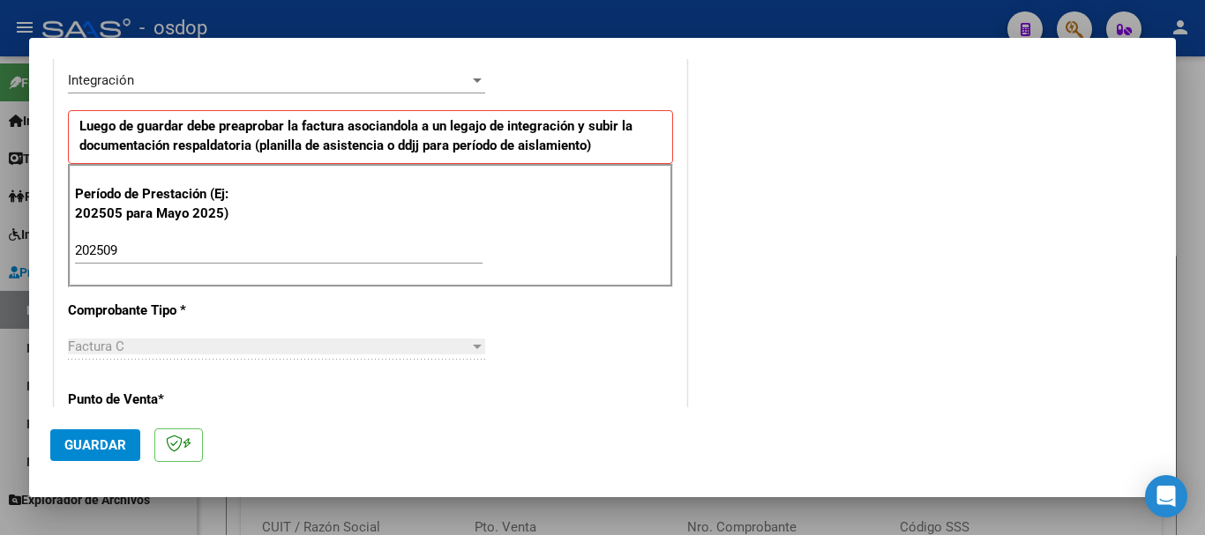
click at [79, 452] on span "Guardar" at bounding box center [95, 445] width 62 height 16
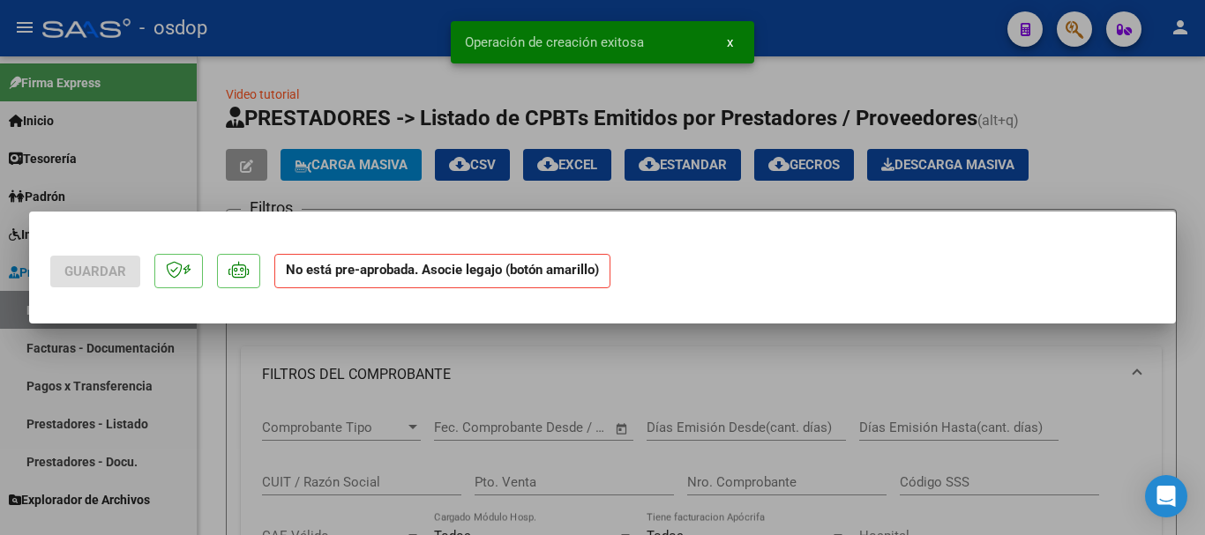
scroll to position [0, 0]
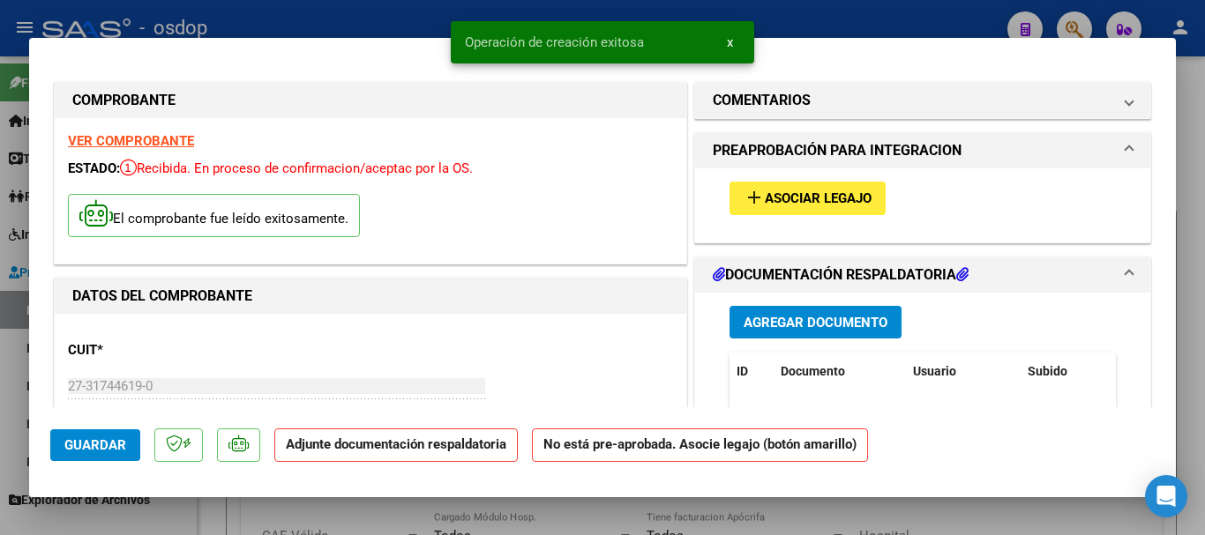
click at [776, 211] on button "add Asociar Legajo" at bounding box center [807, 198] width 156 height 33
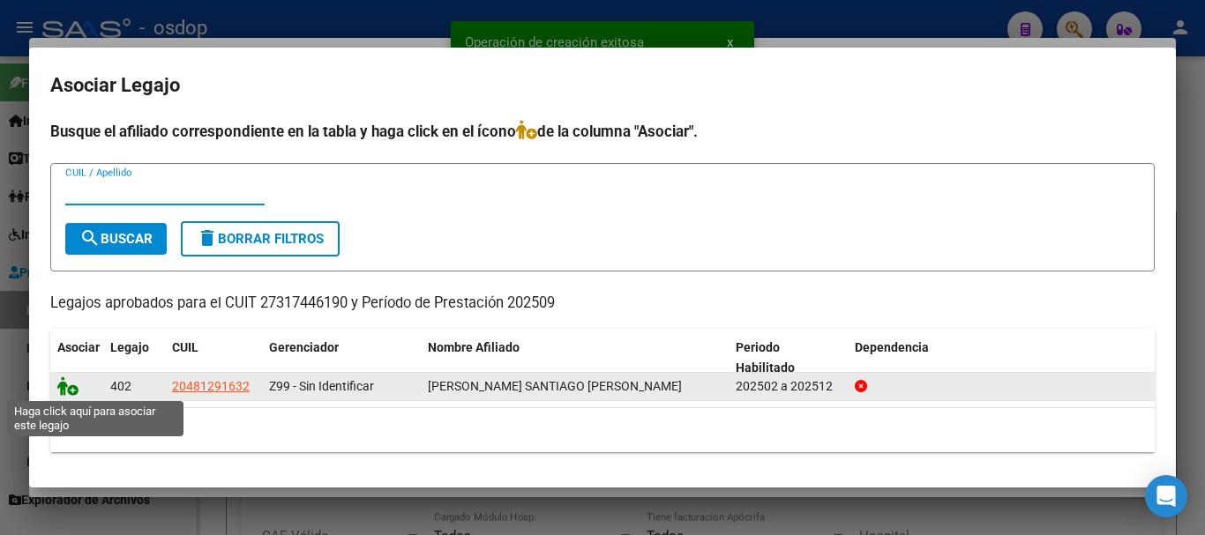
click at [71, 390] on icon at bounding box center [67, 386] width 21 height 19
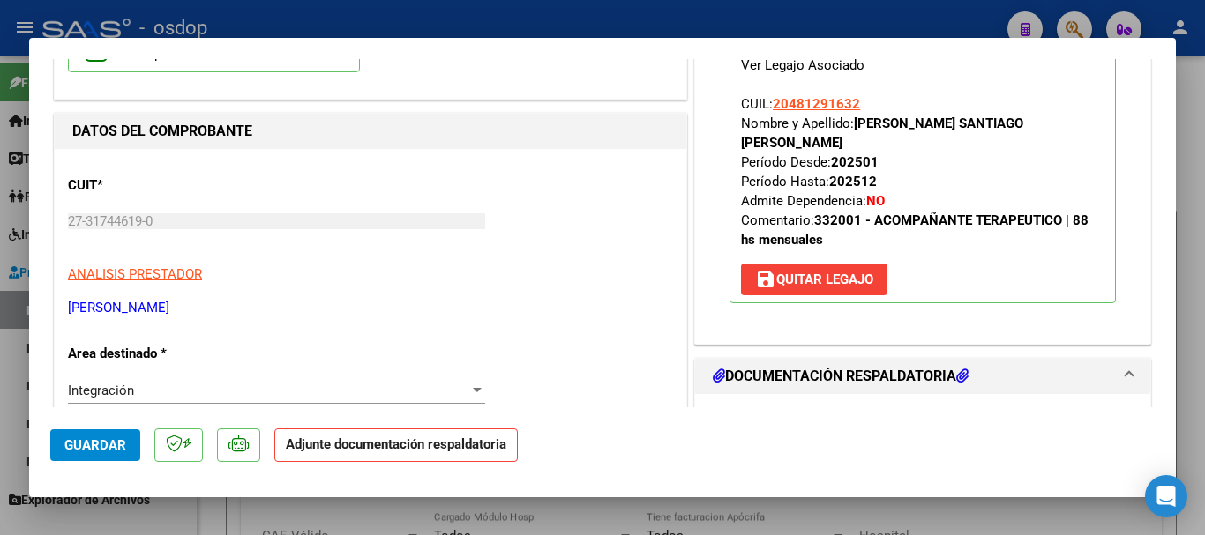
scroll to position [176, 0]
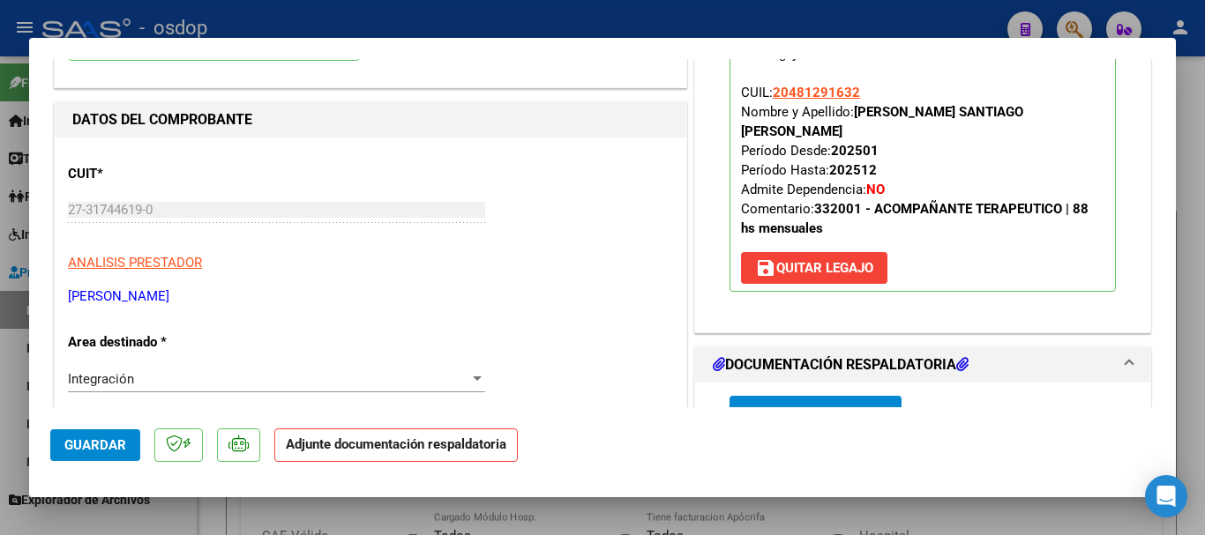
click at [790, 406] on span "Agregar Documento" at bounding box center [815, 414] width 144 height 16
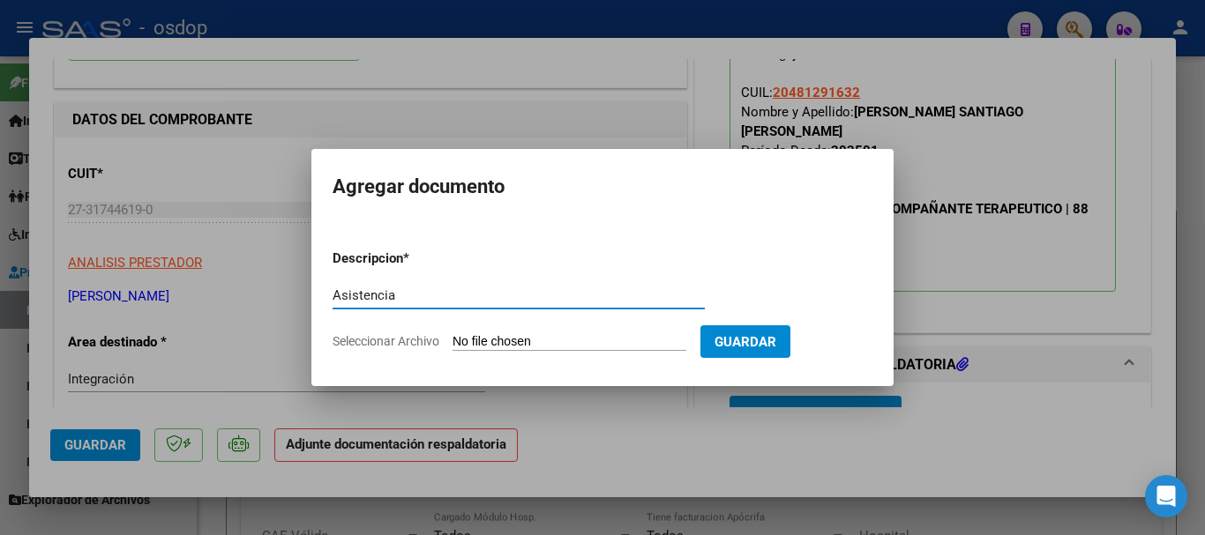
type input "Asistencia"
click at [534, 337] on input "Seleccionar Archivo" at bounding box center [569, 342] width 234 height 17
type input "C:\fakepath\[PERSON_NAME].pdf"
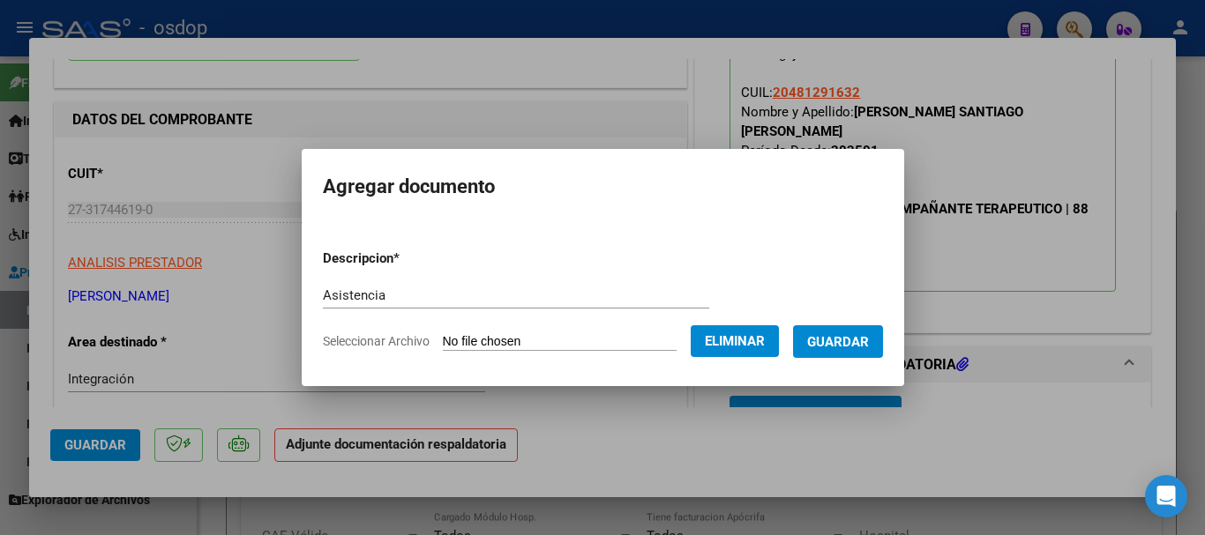
click at [869, 347] on span "Guardar" at bounding box center [838, 342] width 62 height 16
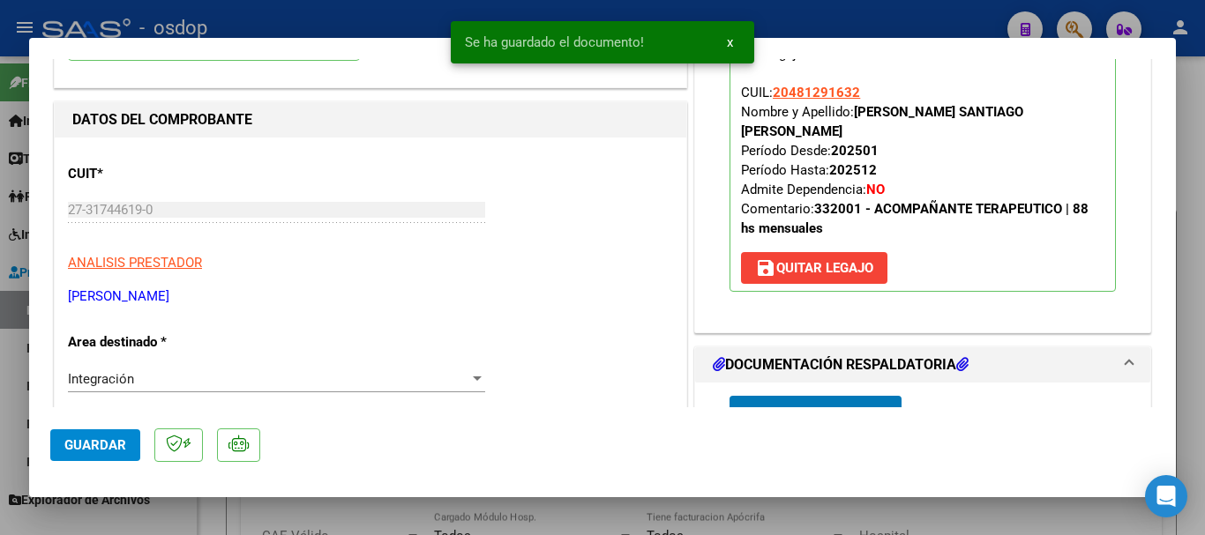
scroll to position [179, 0]
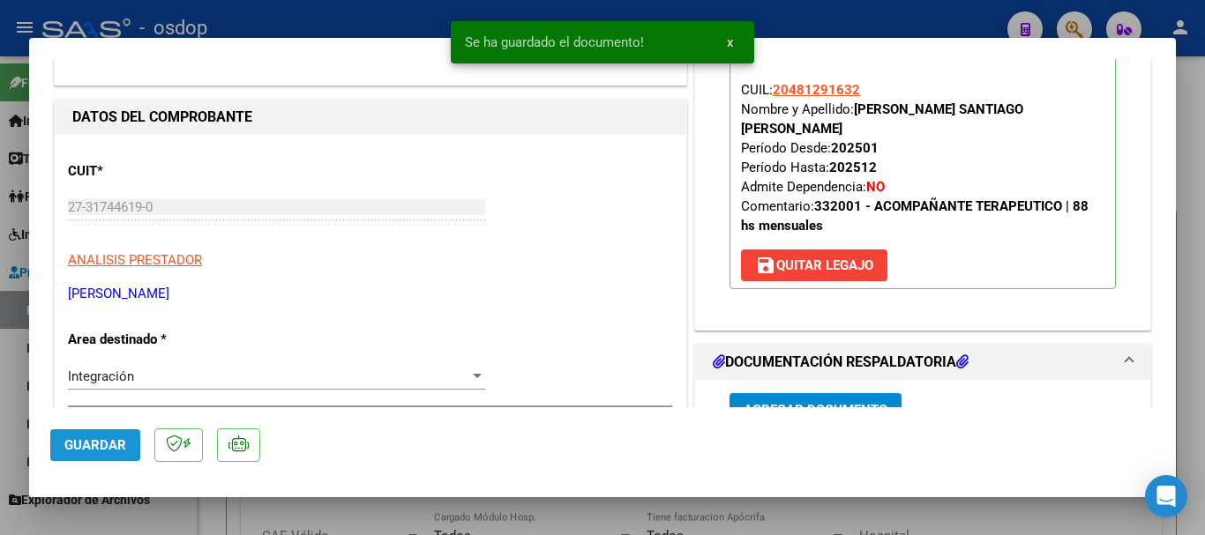
click at [81, 453] on button "Guardar" at bounding box center [95, 445] width 90 height 32
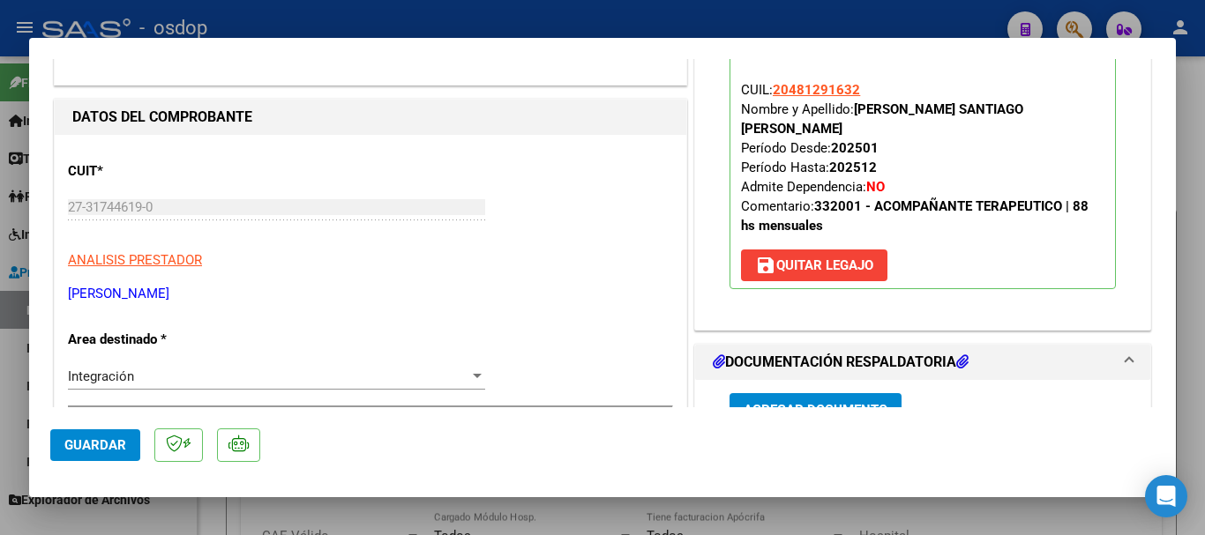
click at [1204, 432] on div at bounding box center [602, 267] width 1205 height 535
type input "$ 0,00"
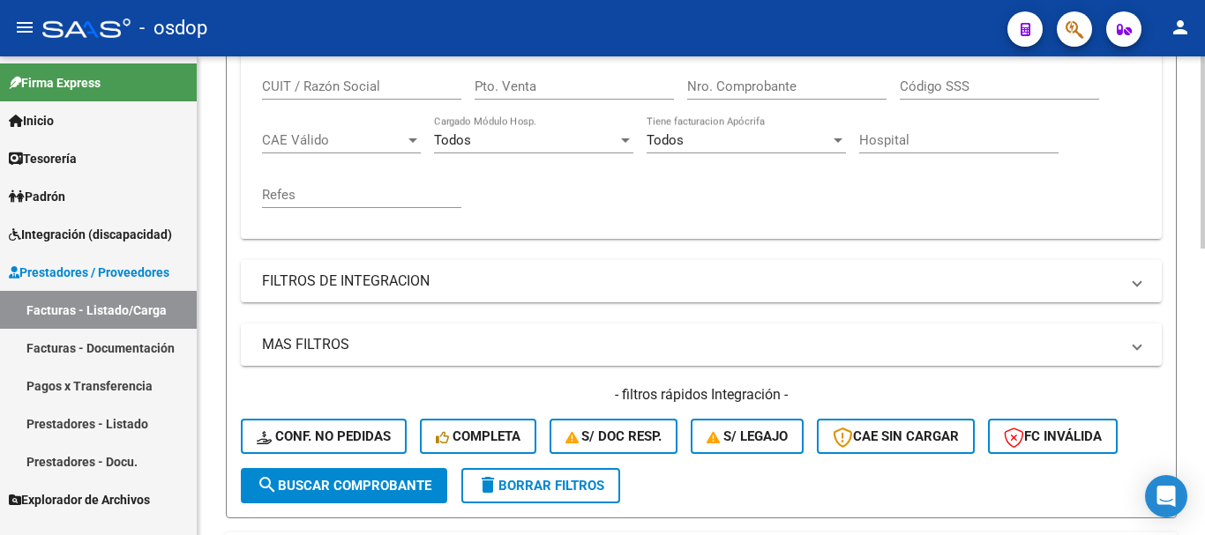
scroll to position [712, 0]
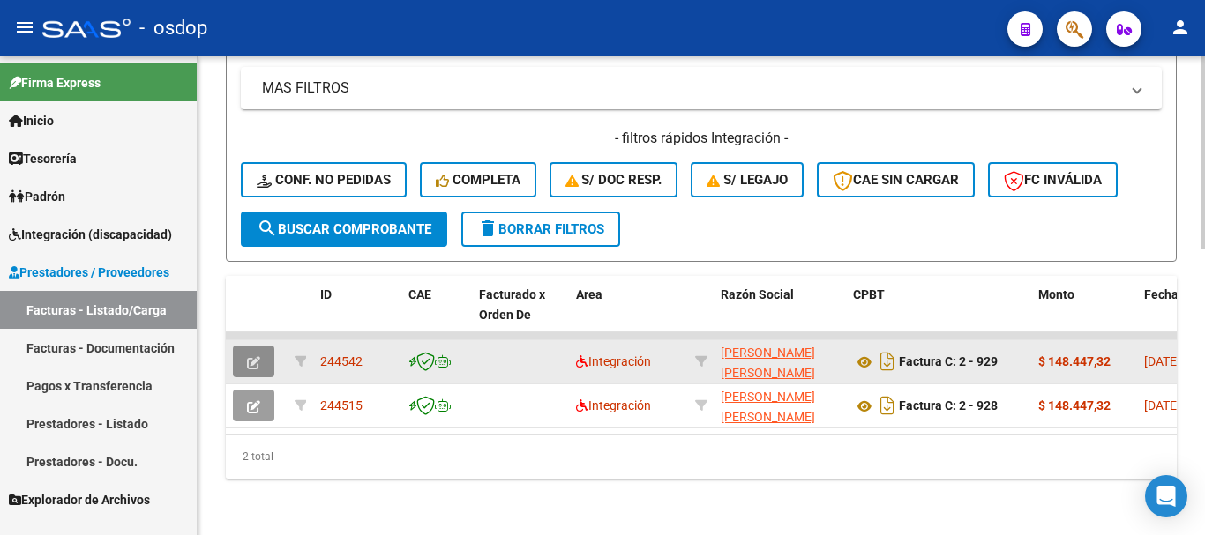
click at [256, 356] on icon "button" at bounding box center [253, 362] width 13 height 13
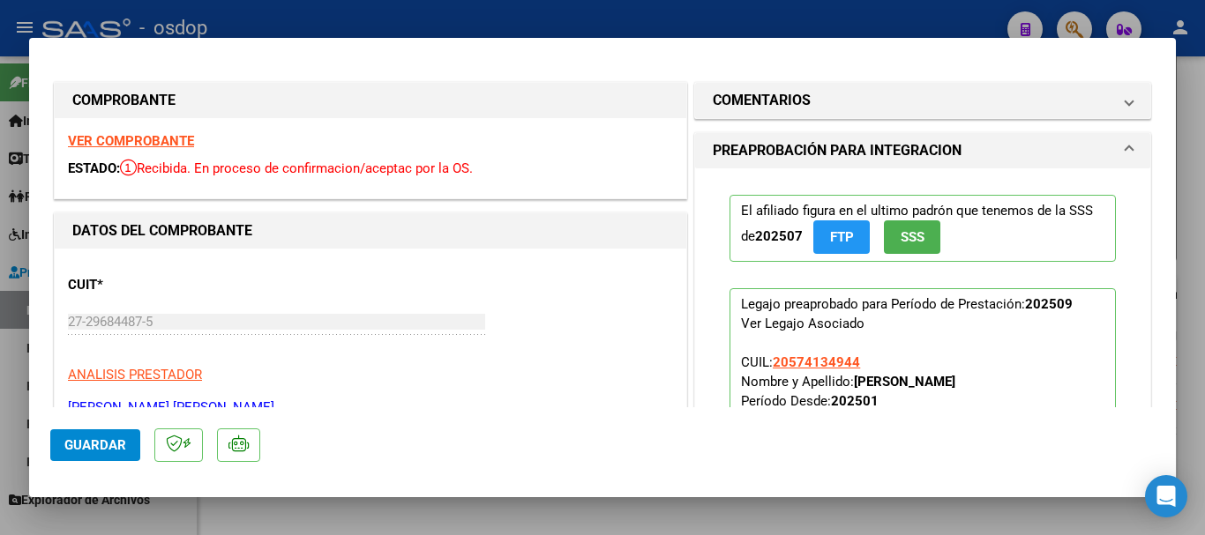
click at [1198, 351] on div at bounding box center [602, 267] width 1205 height 535
type input "$ 0,00"
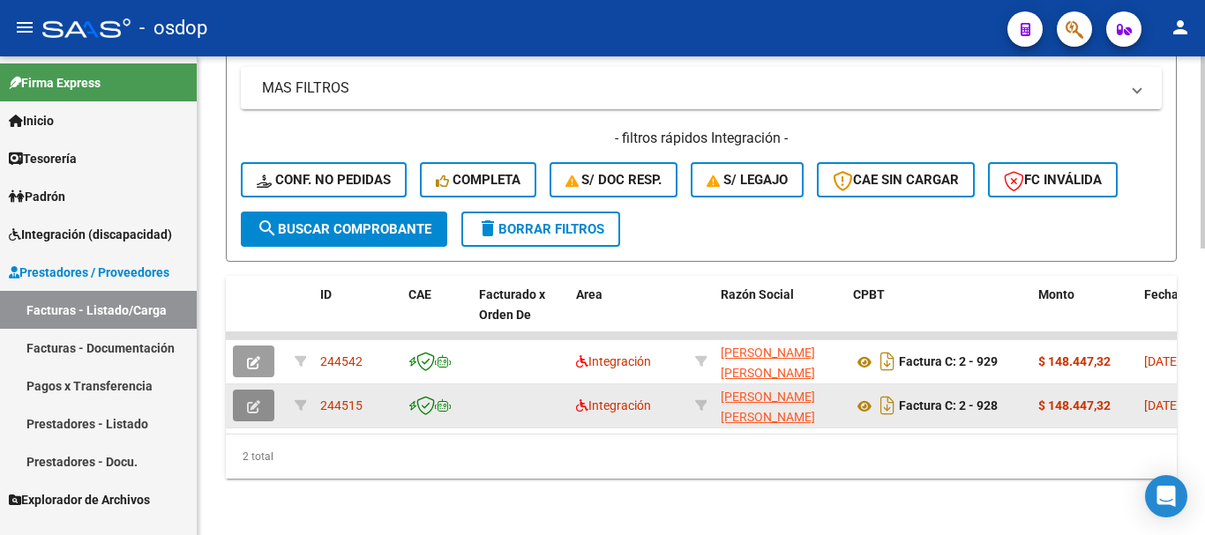
click at [256, 400] on icon "button" at bounding box center [253, 406] width 13 height 13
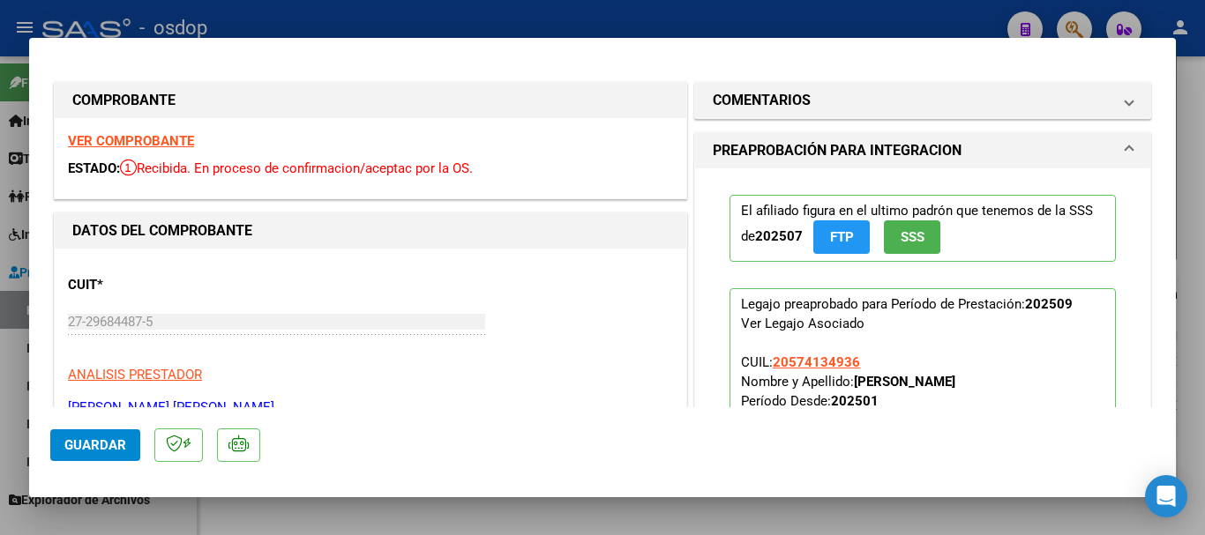
click at [1188, 371] on div at bounding box center [602, 267] width 1205 height 535
type input "$ 0,00"
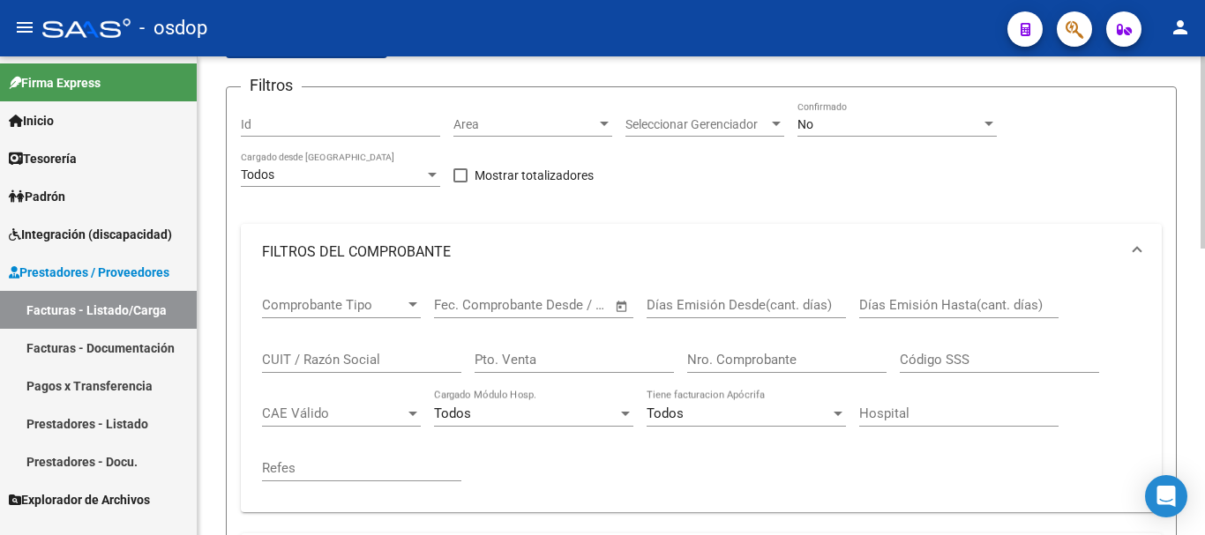
scroll to position [0, 0]
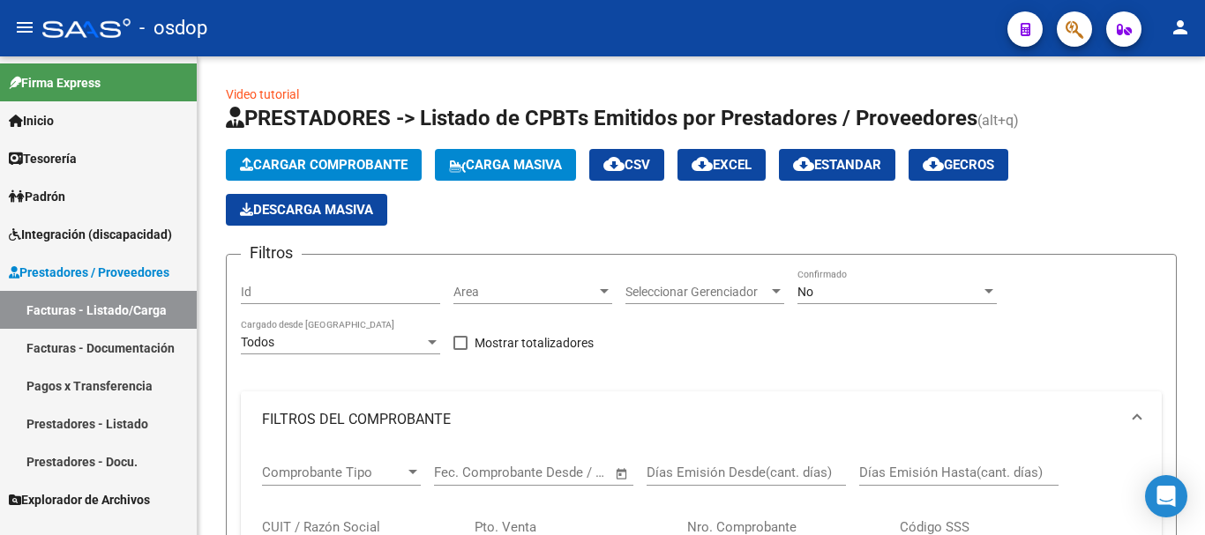
click at [117, 321] on link "Facturas - Listado/Carga" at bounding box center [98, 310] width 197 height 38
